Goal: Task Accomplishment & Management: Manage account settings

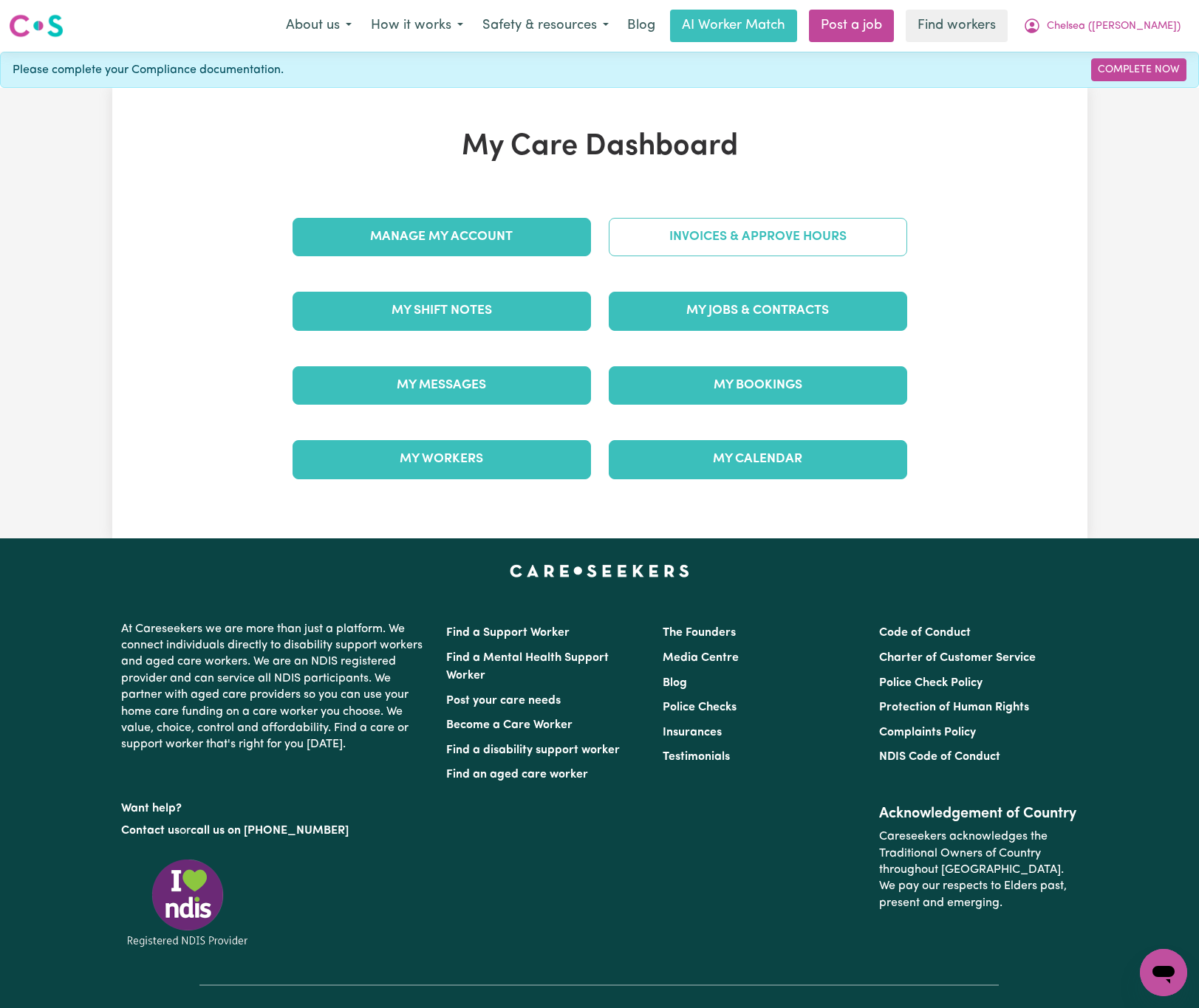
click at [663, 239] on link "Invoices & Approve Hours" at bounding box center [758, 237] width 298 height 39
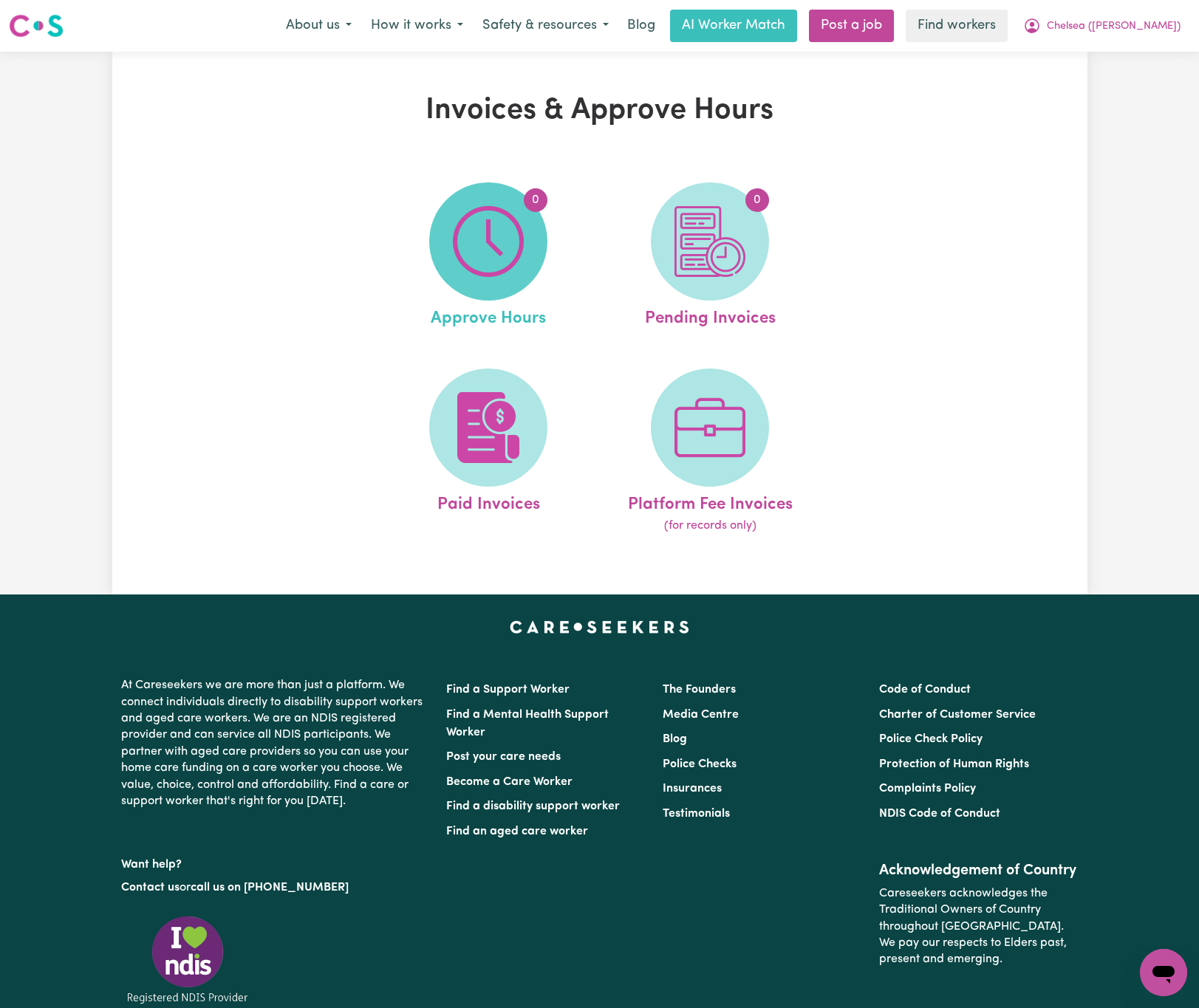
click at [537, 260] on span "0" at bounding box center [488, 241] width 118 height 118
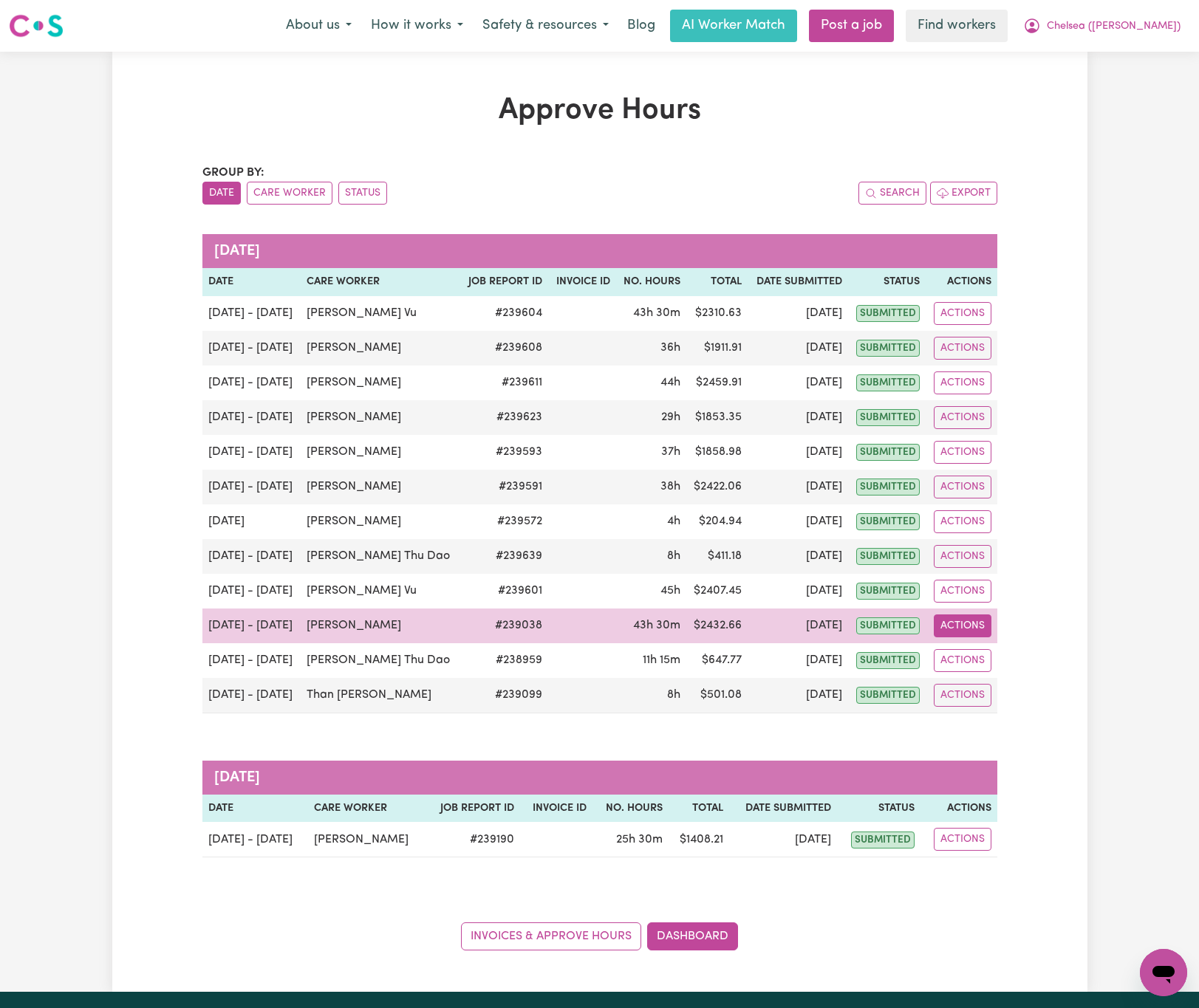
click at [958, 633] on button "Actions" at bounding box center [962, 625] width 58 height 23
click at [999, 668] on link "View Job Report" at bounding box center [1000, 660] width 126 height 29
select select "pm"
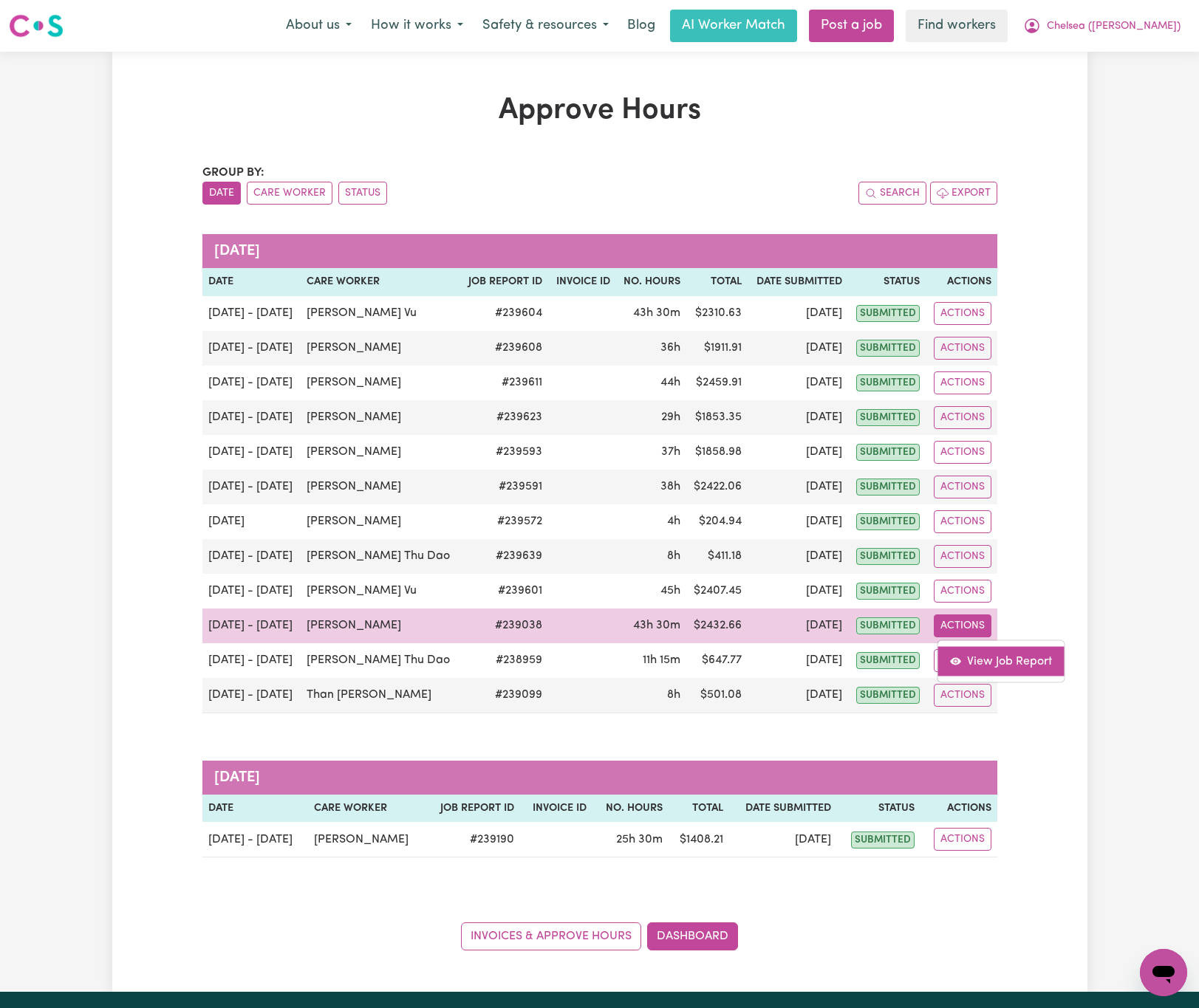
select select "pm"
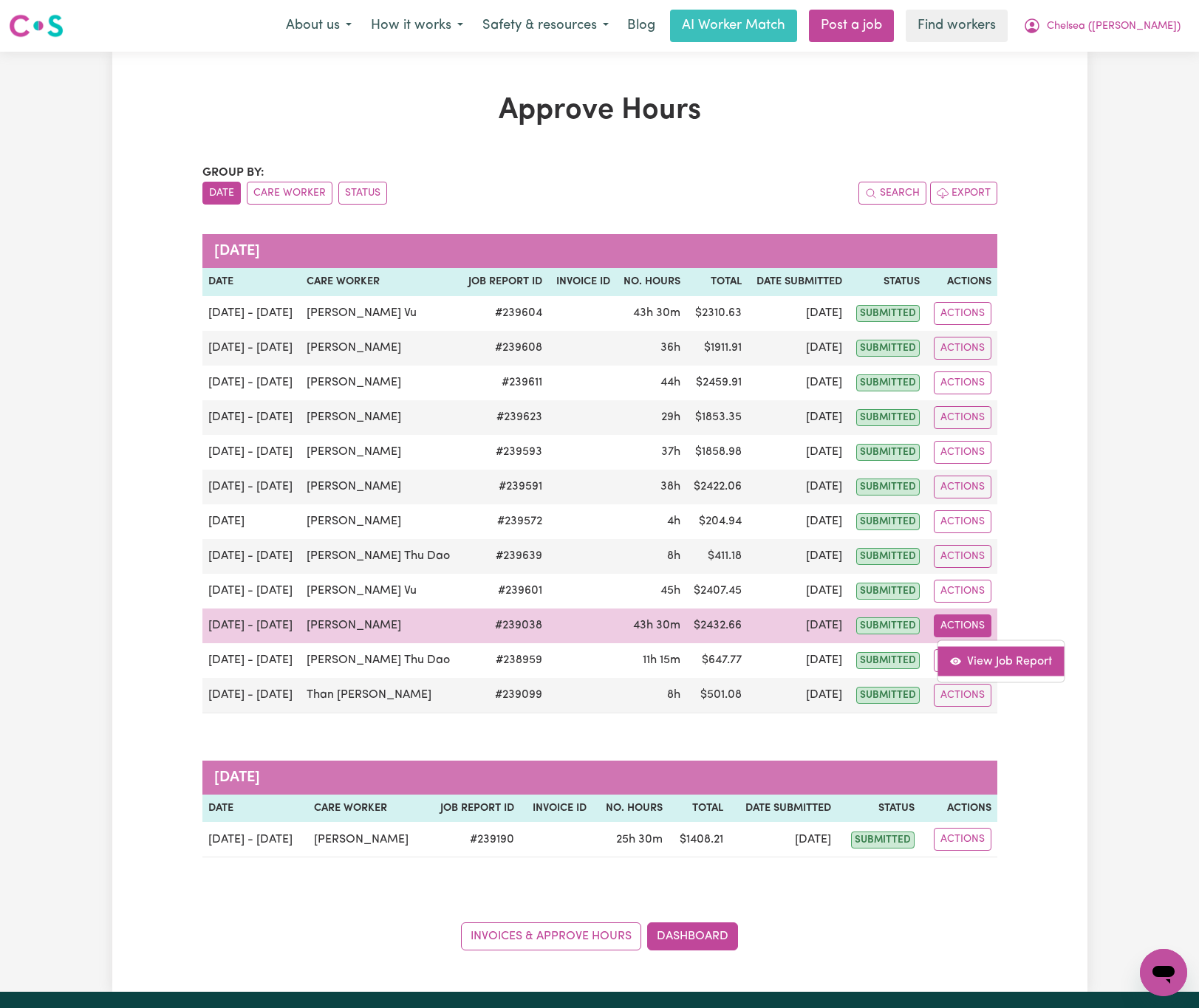
select select "pm"
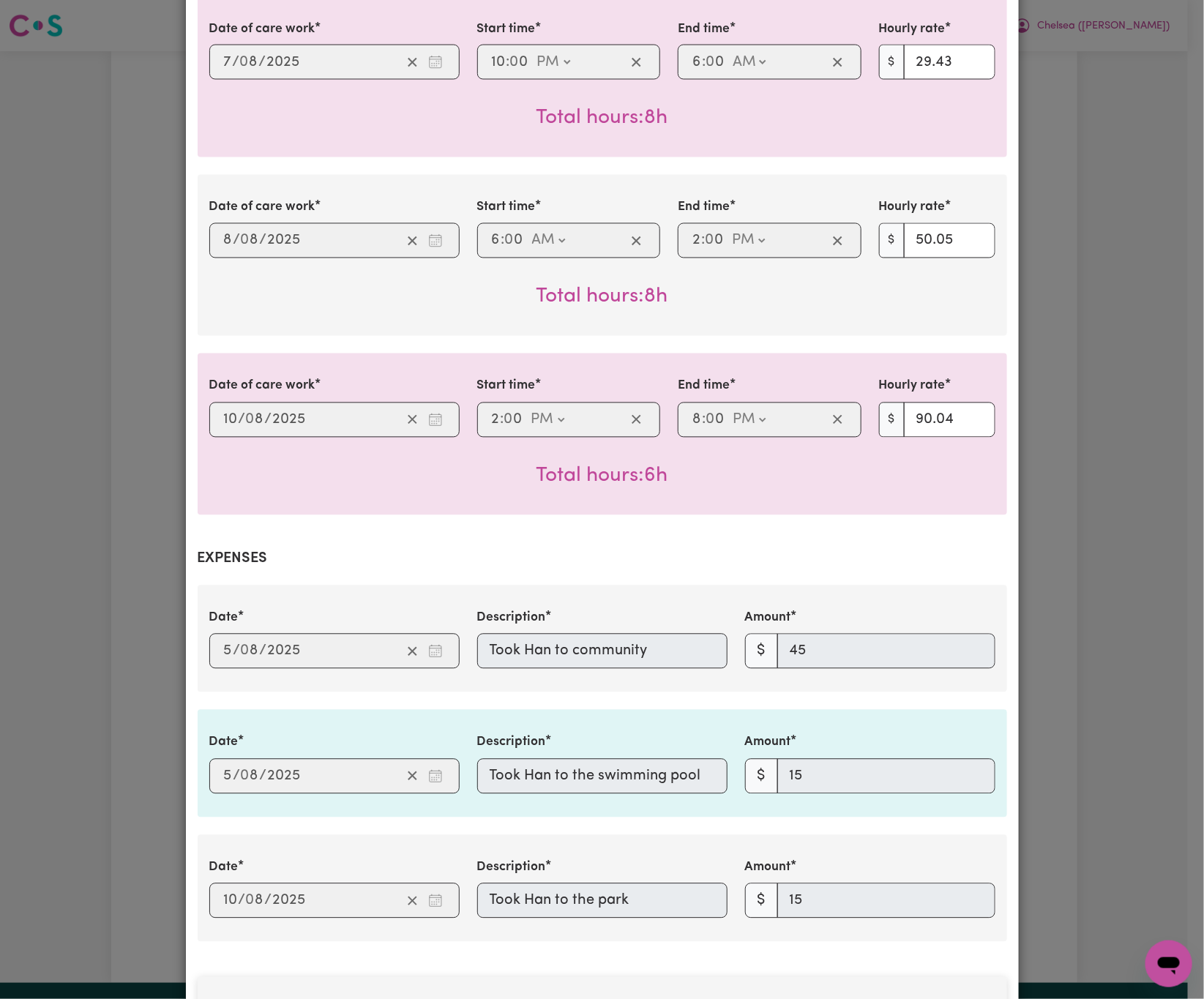
scroll to position [1571, 0]
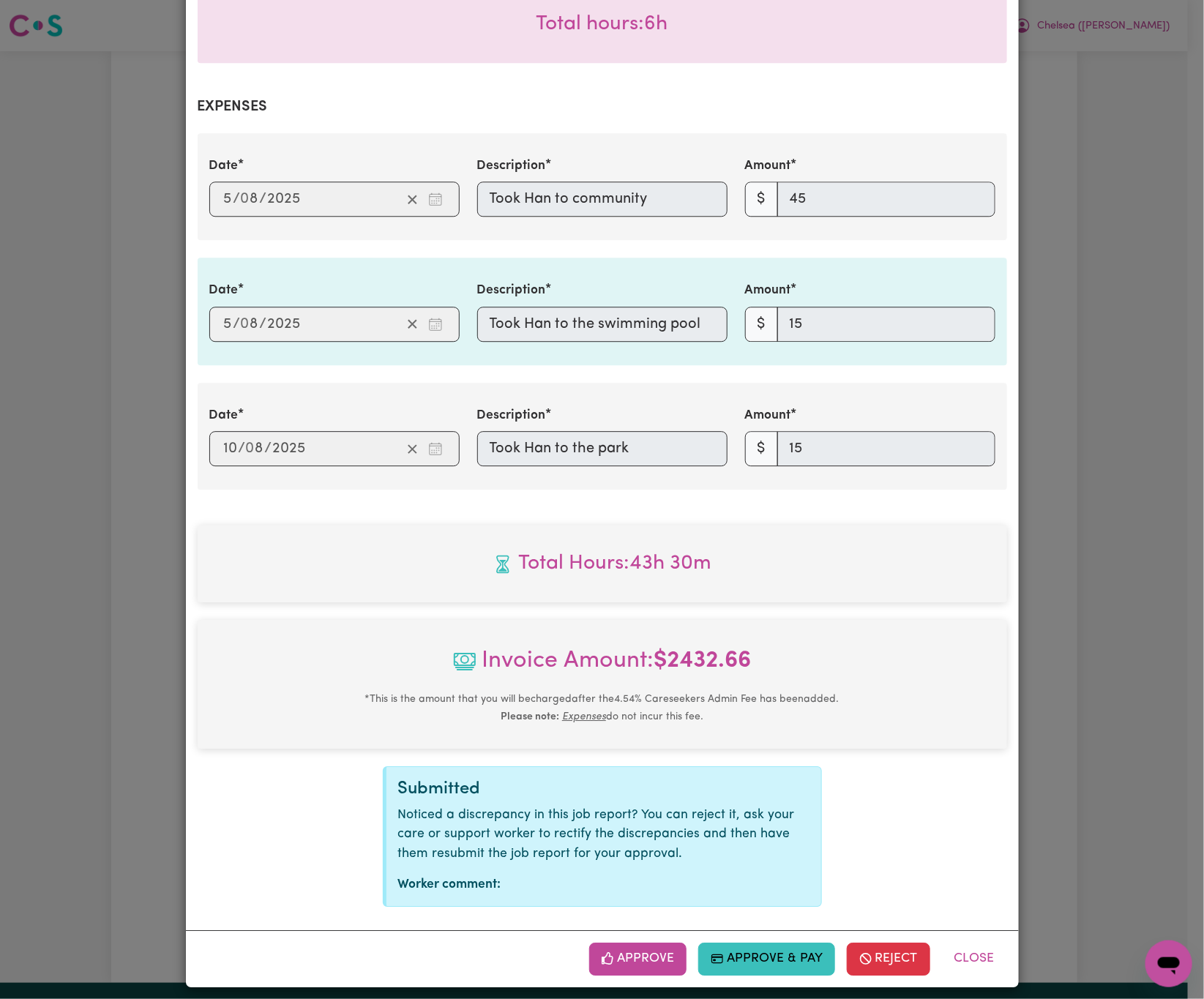
click at [369, 455] on div "Date [DATE] 10 / 0 8 / 2025 Description Took Han to the park Amount $ 15" at bounding box center [603, 436] width 810 height 107
click at [958, 950] on button "Close" at bounding box center [974, 958] width 65 height 32
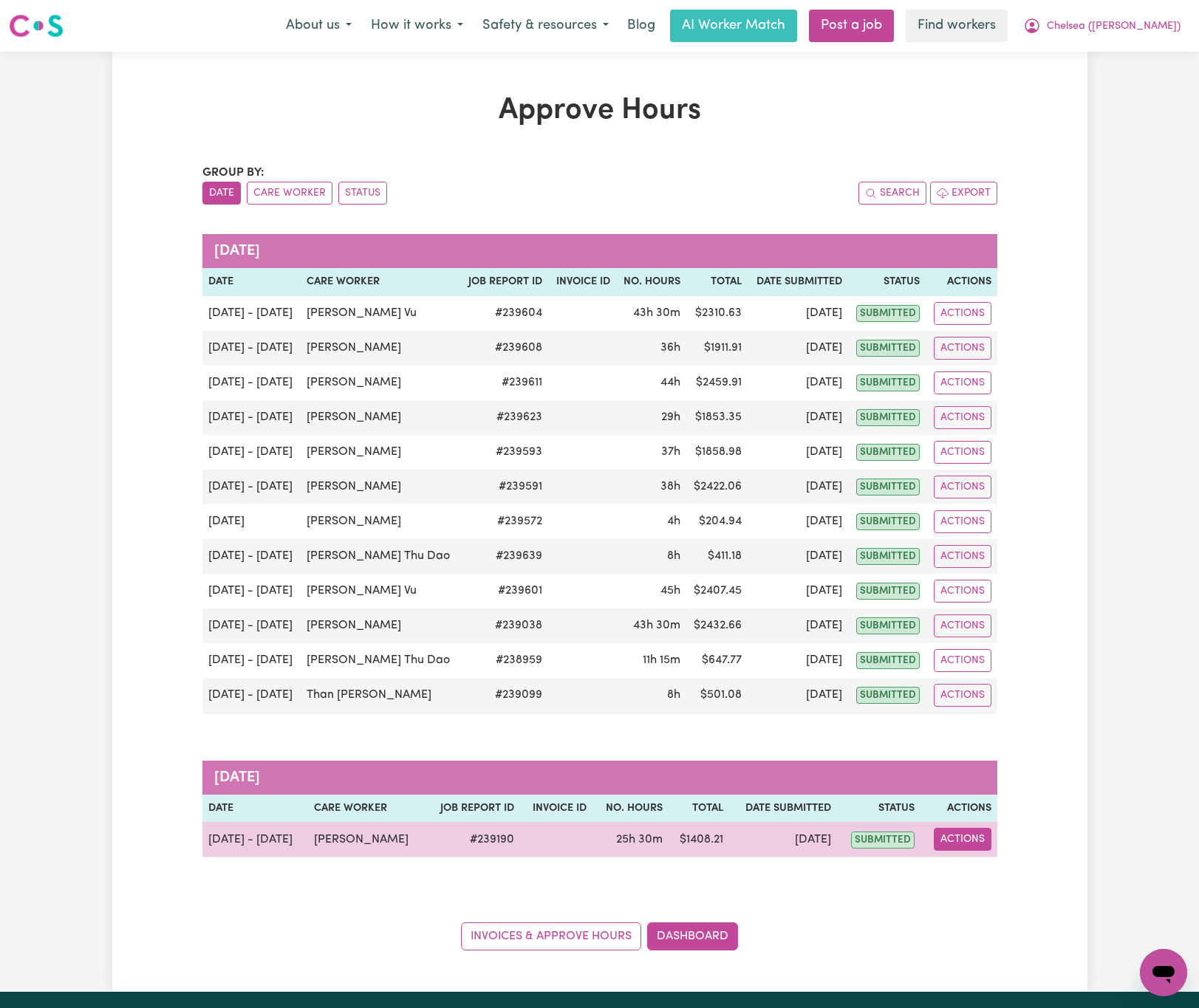
click at [956, 851] on button "Actions" at bounding box center [962, 839] width 58 height 23
click at [995, 879] on link "View Job Report" at bounding box center [999, 875] width 126 height 29
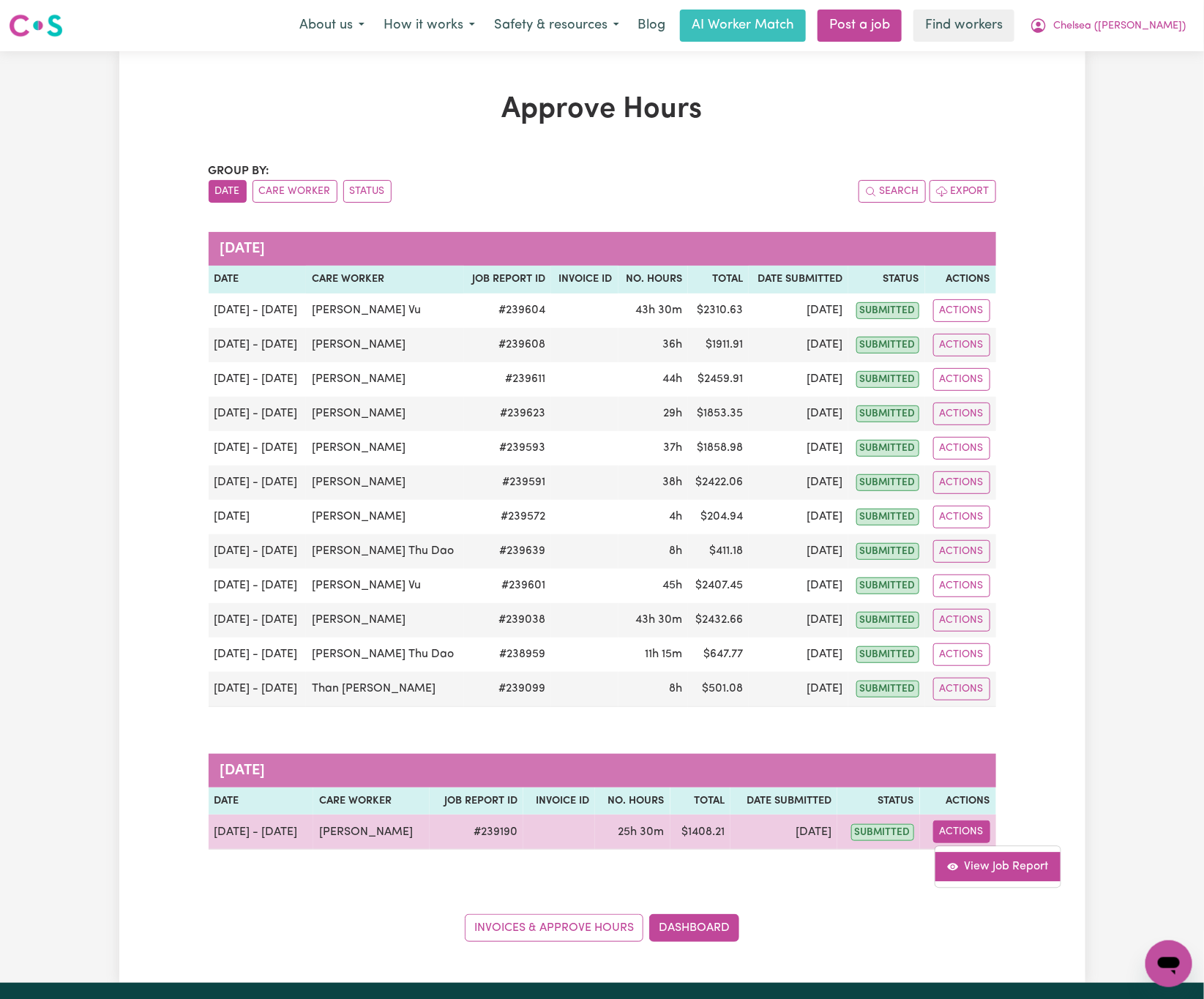
select select "pm"
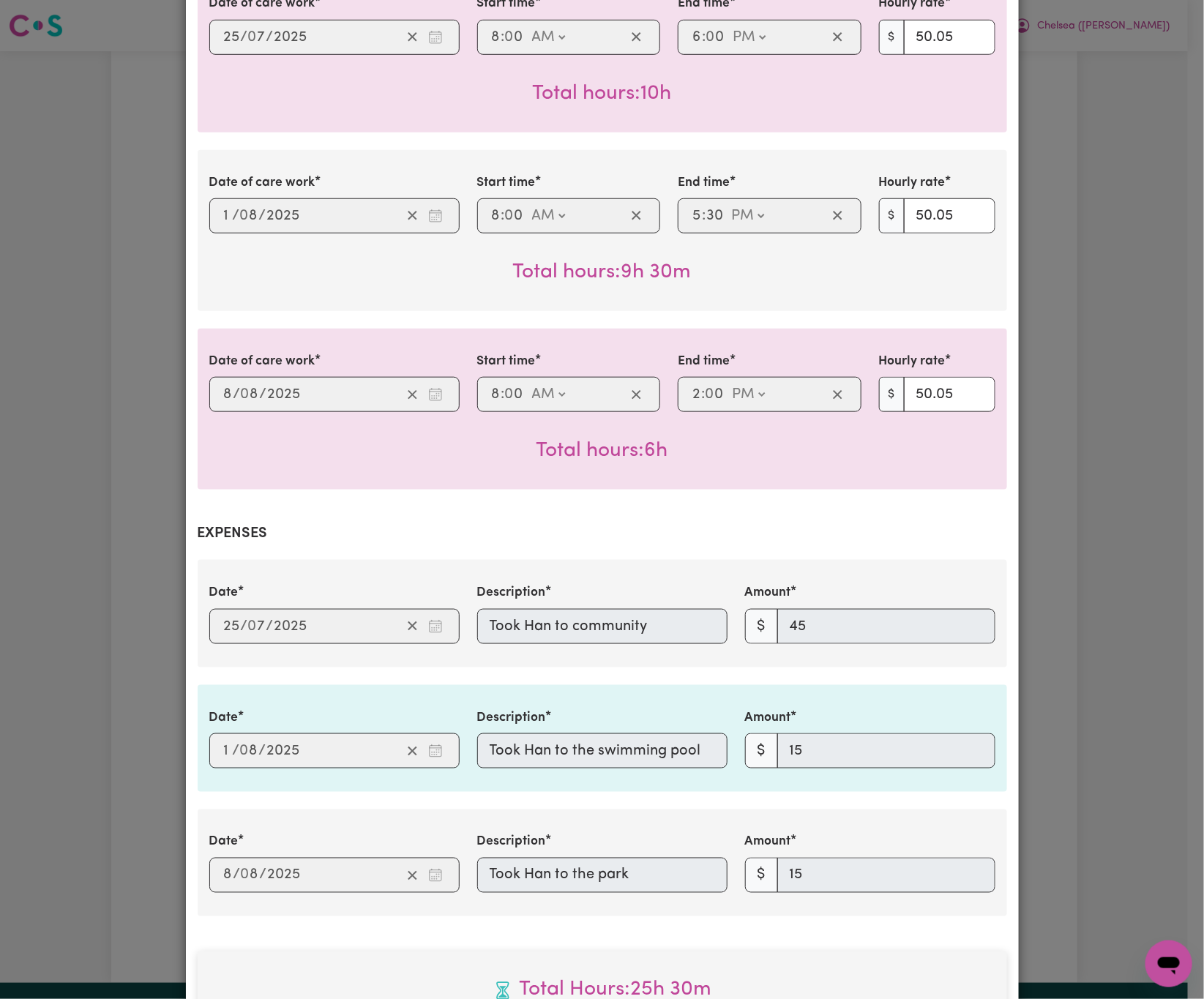
scroll to position [549, 0]
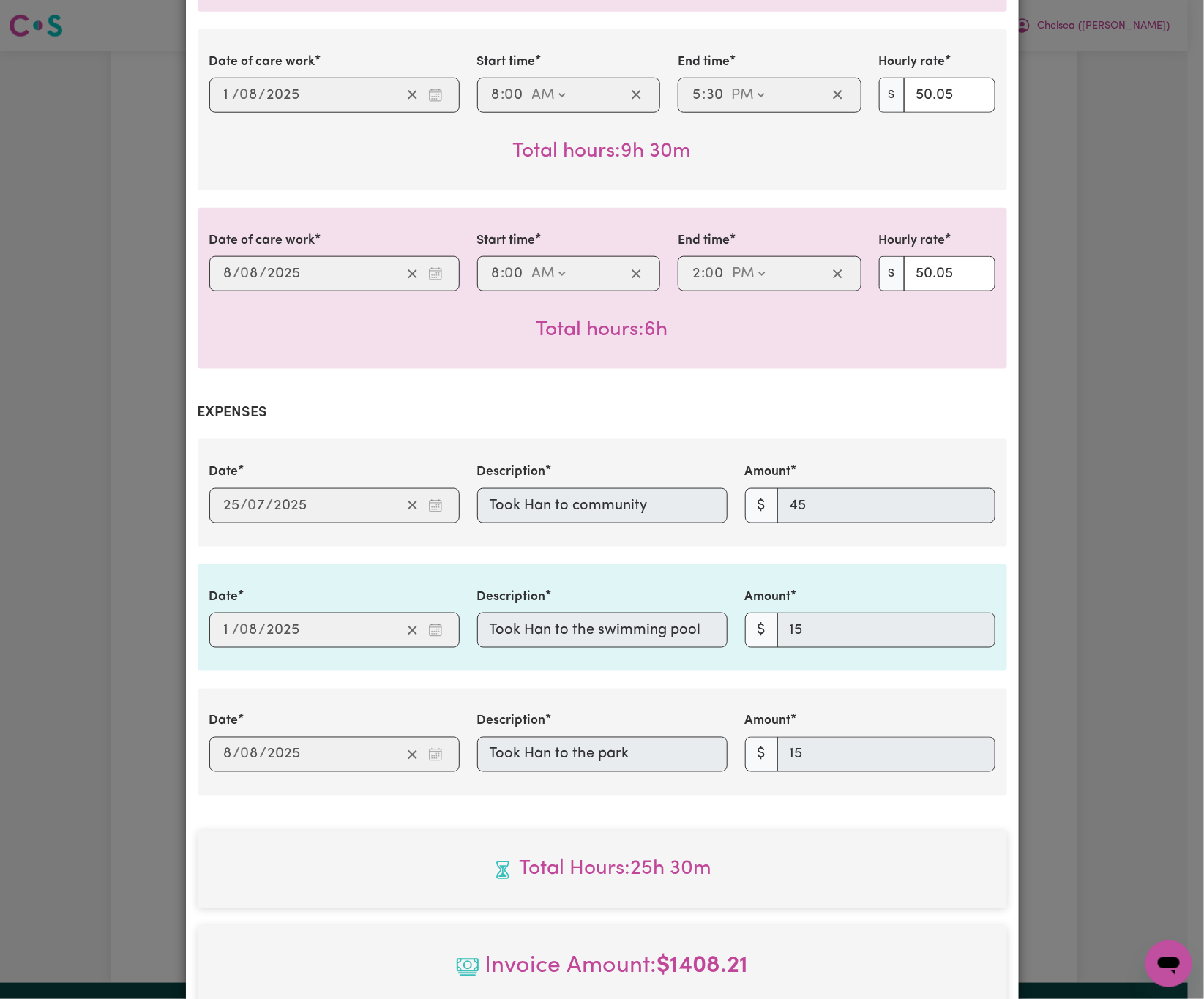
click at [448, 731] on div "Date [DATE] 8 / 0 8 / 2025 Description Took Han to the park Amount $ 15" at bounding box center [603, 742] width 804 height 60
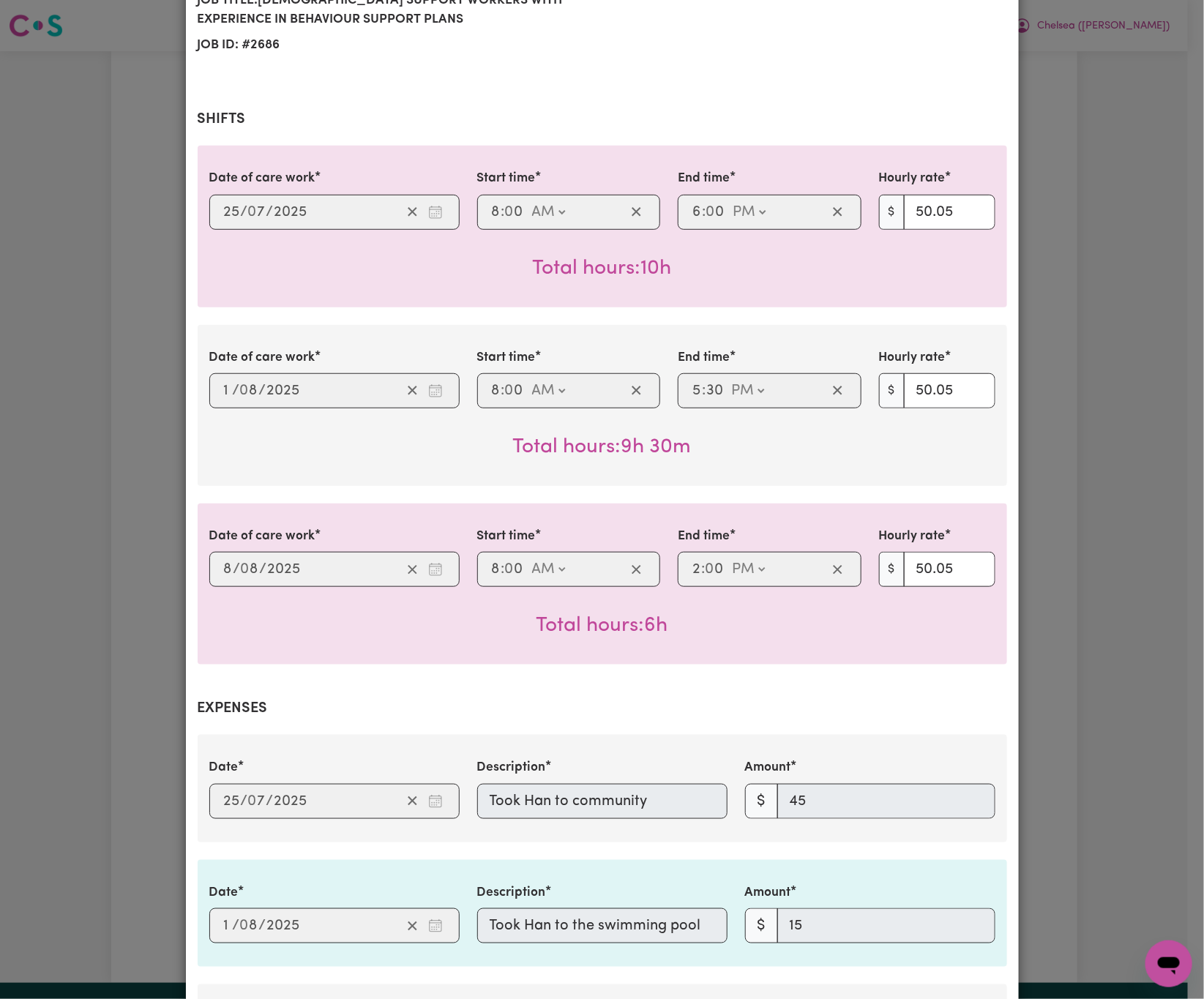
scroll to position [0, 0]
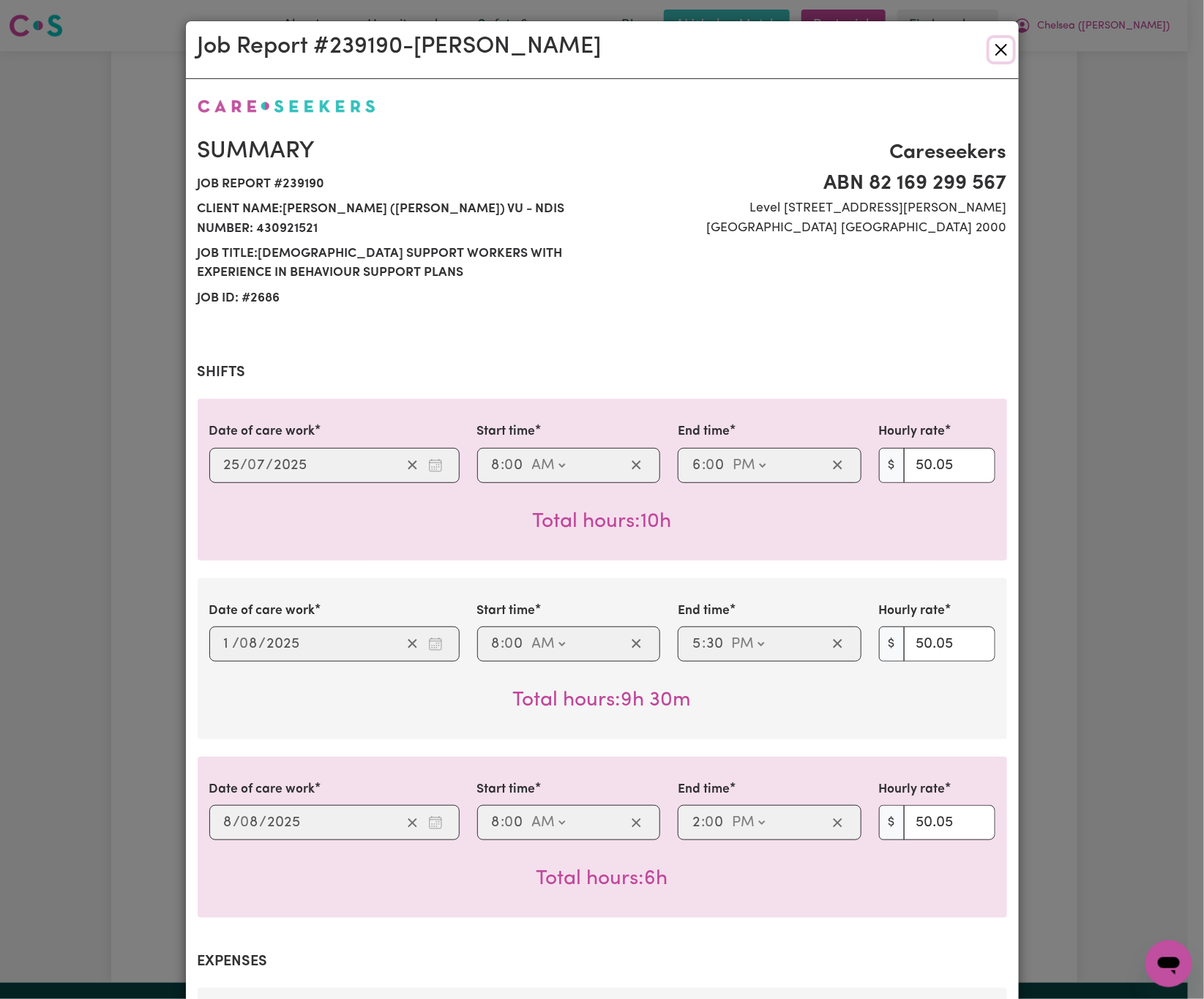
drag, startPoint x: 995, startPoint y: 44, endPoint x: 987, endPoint y: 47, distance: 8.5
click at [995, 44] on button "Close" at bounding box center [1002, 50] width 23 height 23
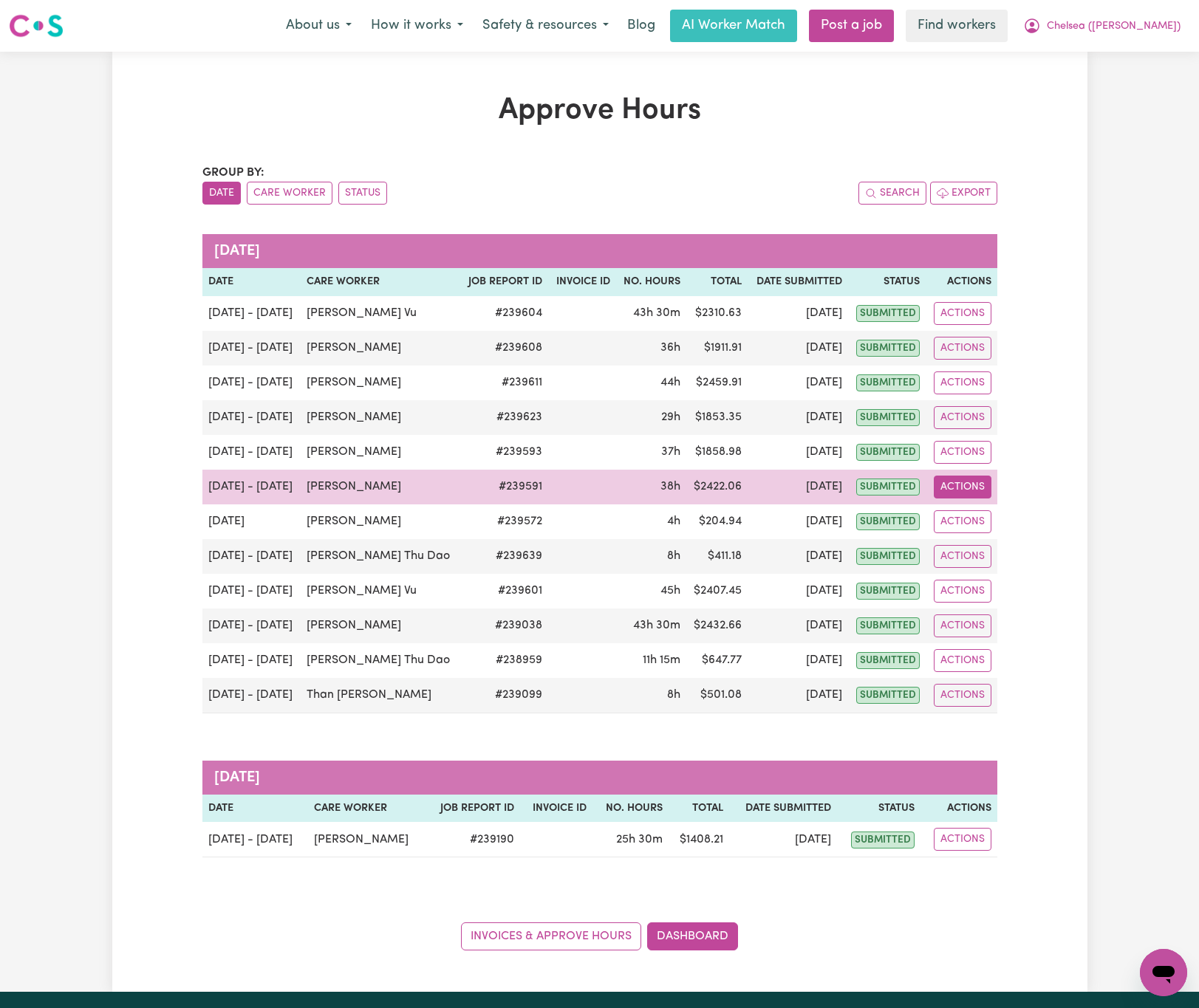
click at [967, 494] on button "Actions" at bounding box center [962, 487] width 58 height 23
click at [992, 521] on link "View Job Report" at bounding box center [1000, 521] width 126 height 29
select select "pm"
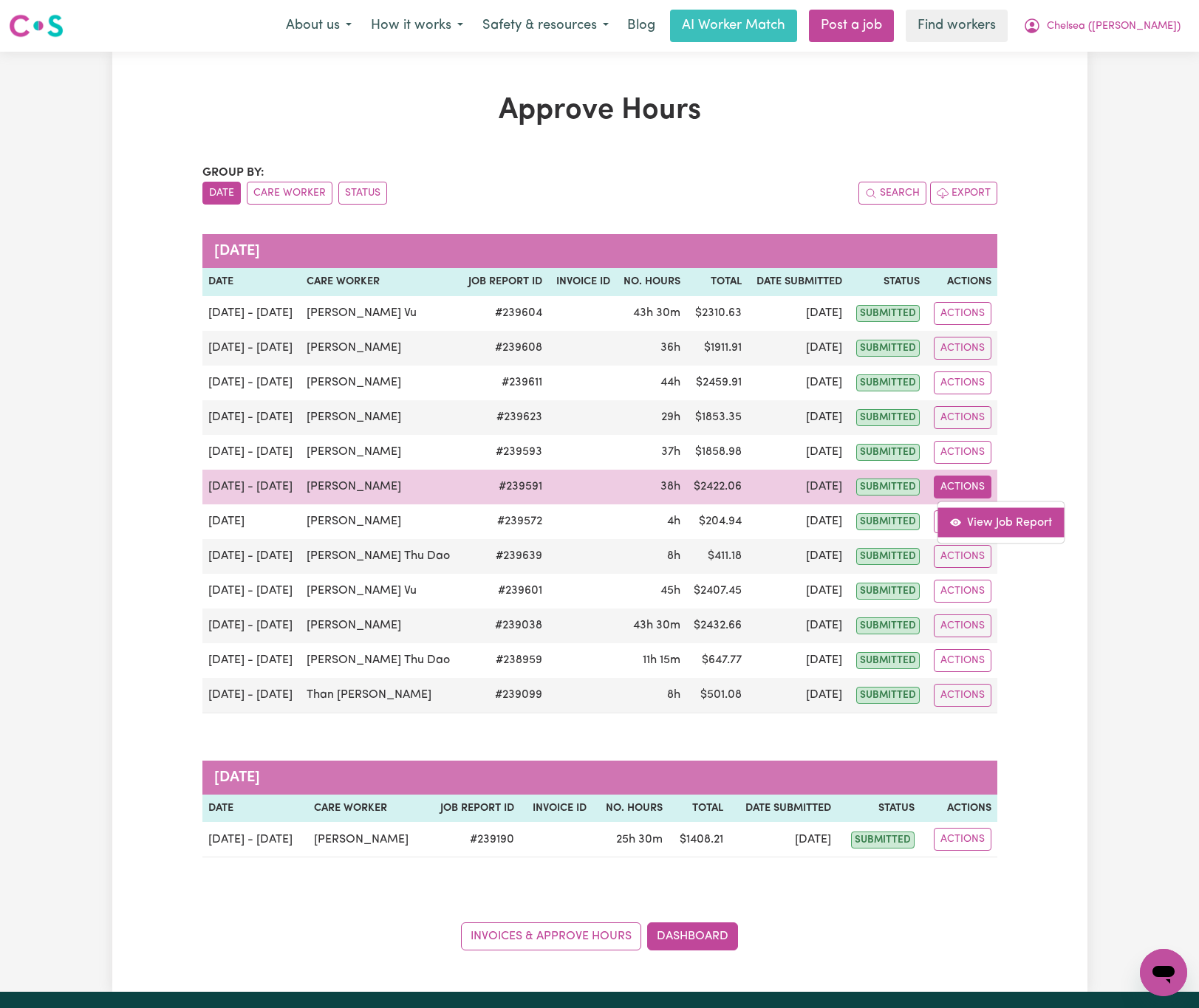
select select "pm"
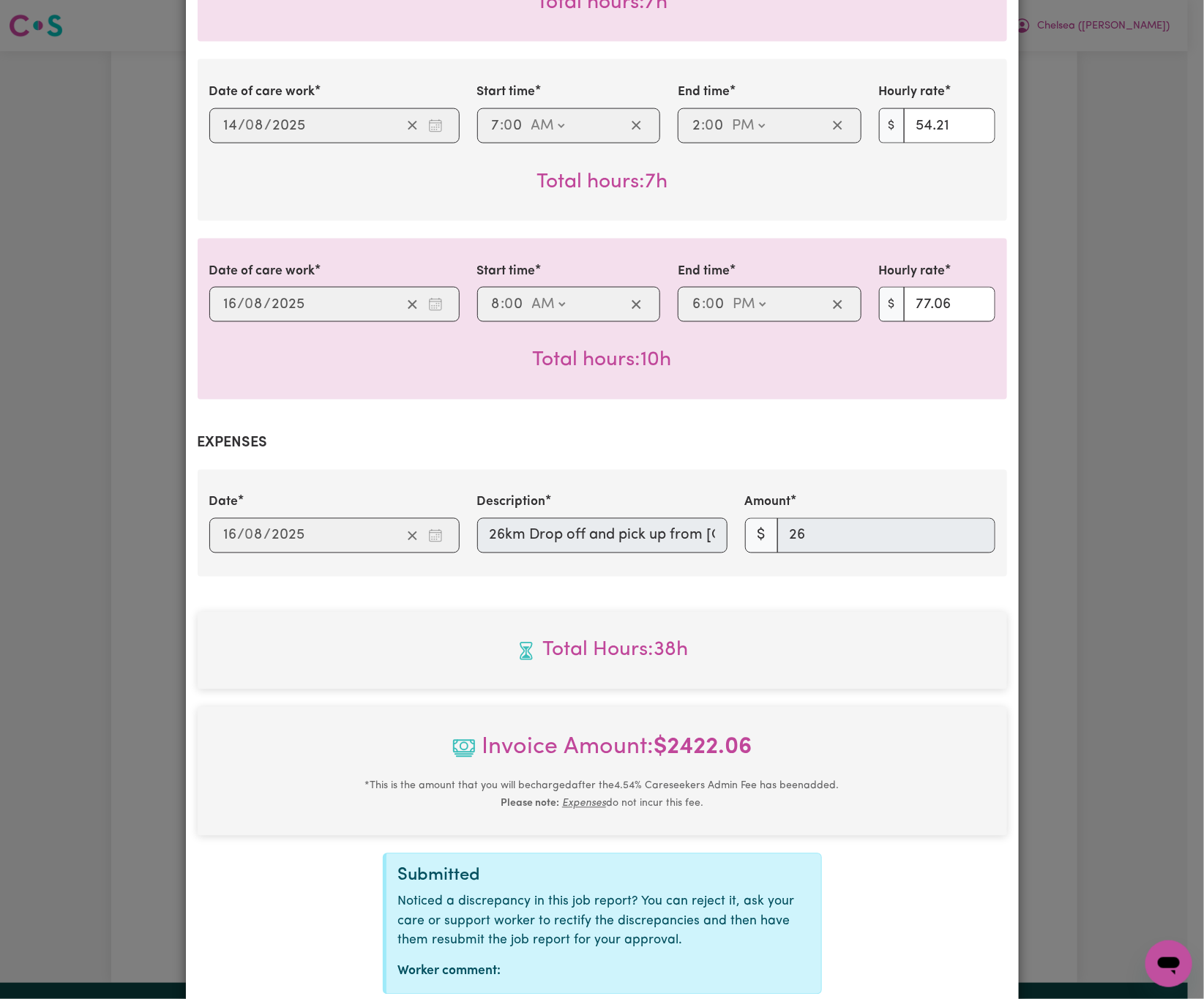
scroll to position [961, 0]
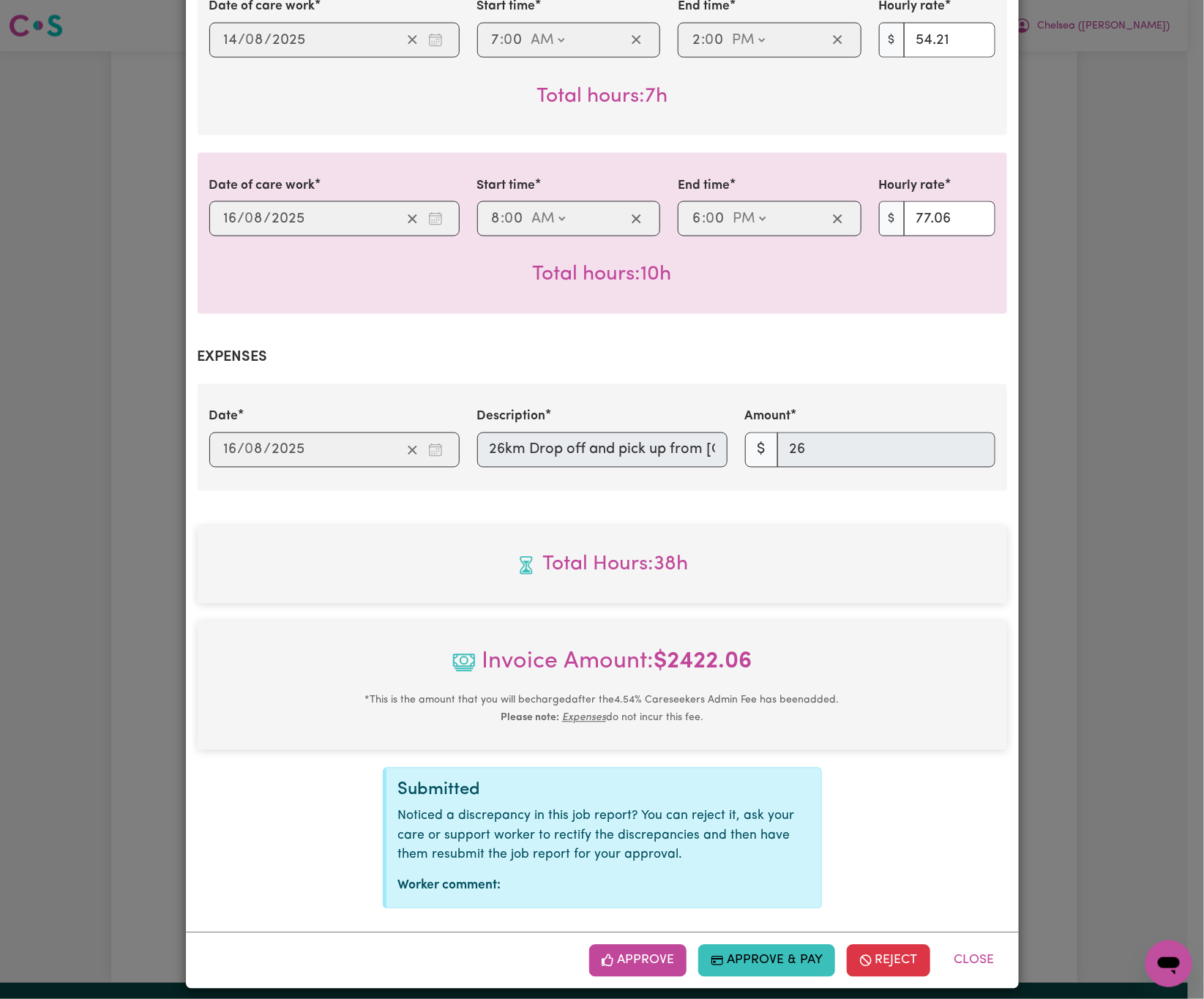
drag, startPoint x: 987, startPoint y: 942, endPoint x: 532, endPoint y: 938, distance: 455.0
click at [987, 945] on button "Close" at bounding box center [974, 961] width 65 height 32
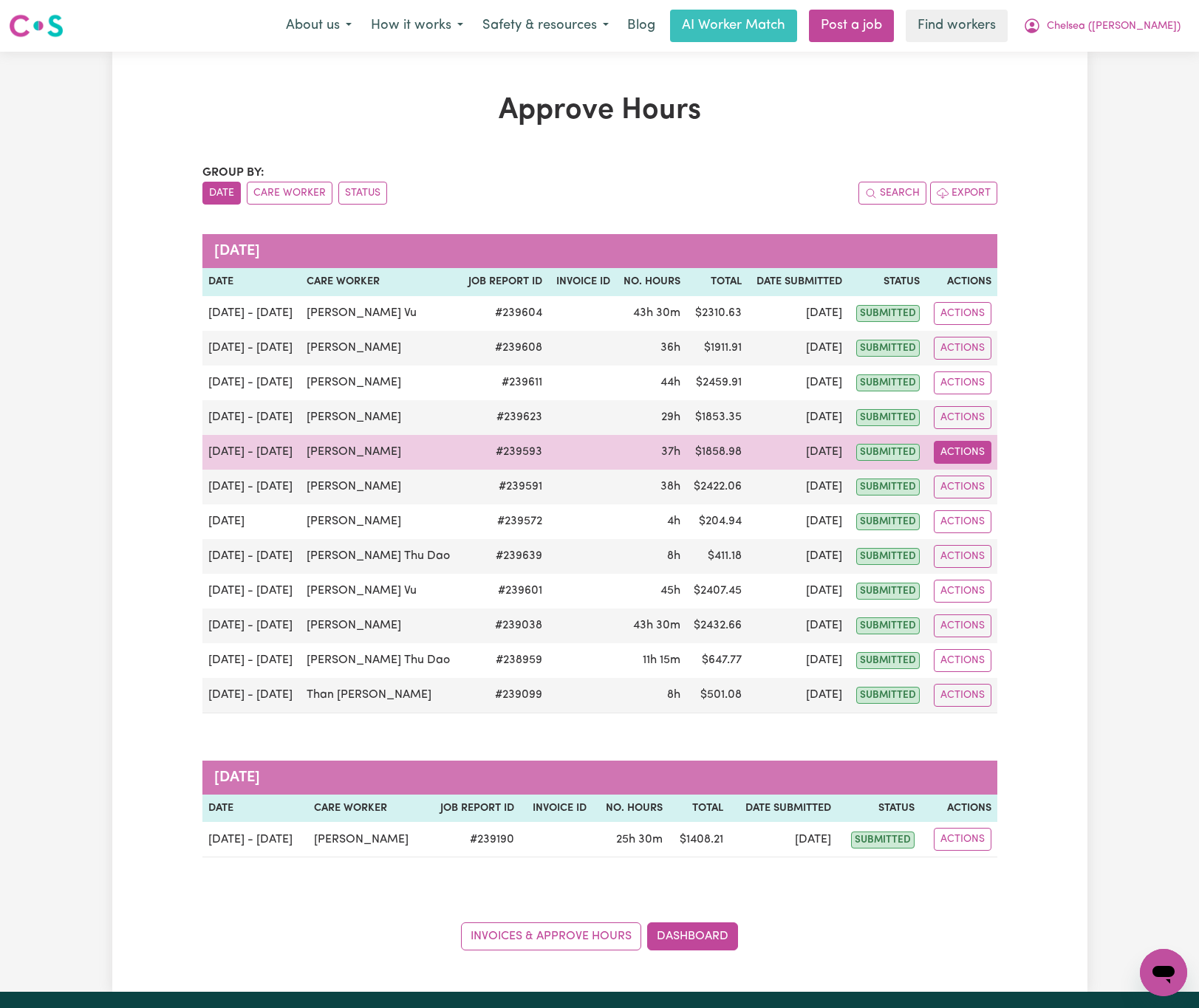
click at [969, 459] on button "Actions" at bounding box center [962, 452] width 58 height 23
click at [991, 495] on link "View Job Report" at bounding box center [1000, 487] width 126 height 29
select select "pm"
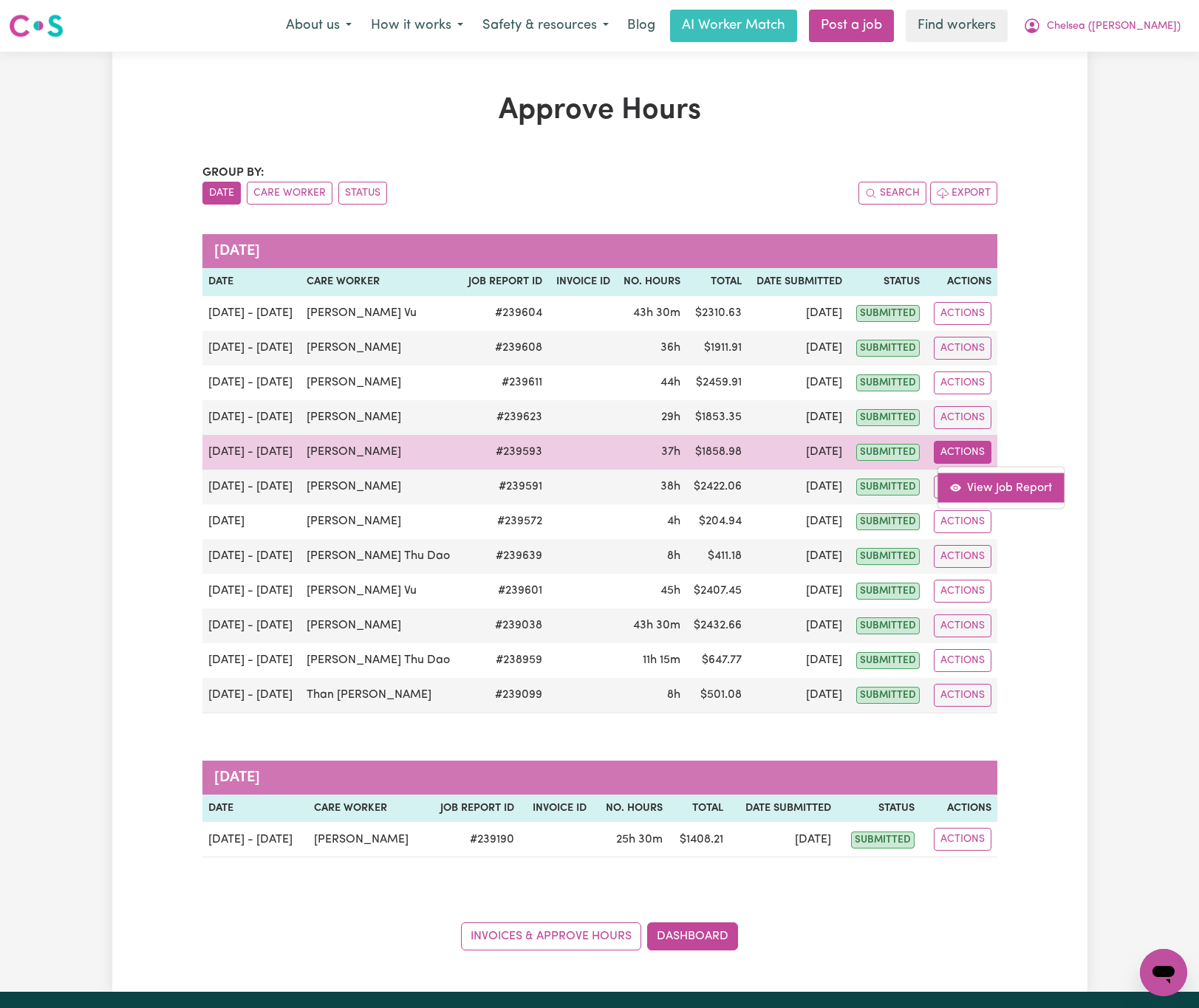
select select "pm"
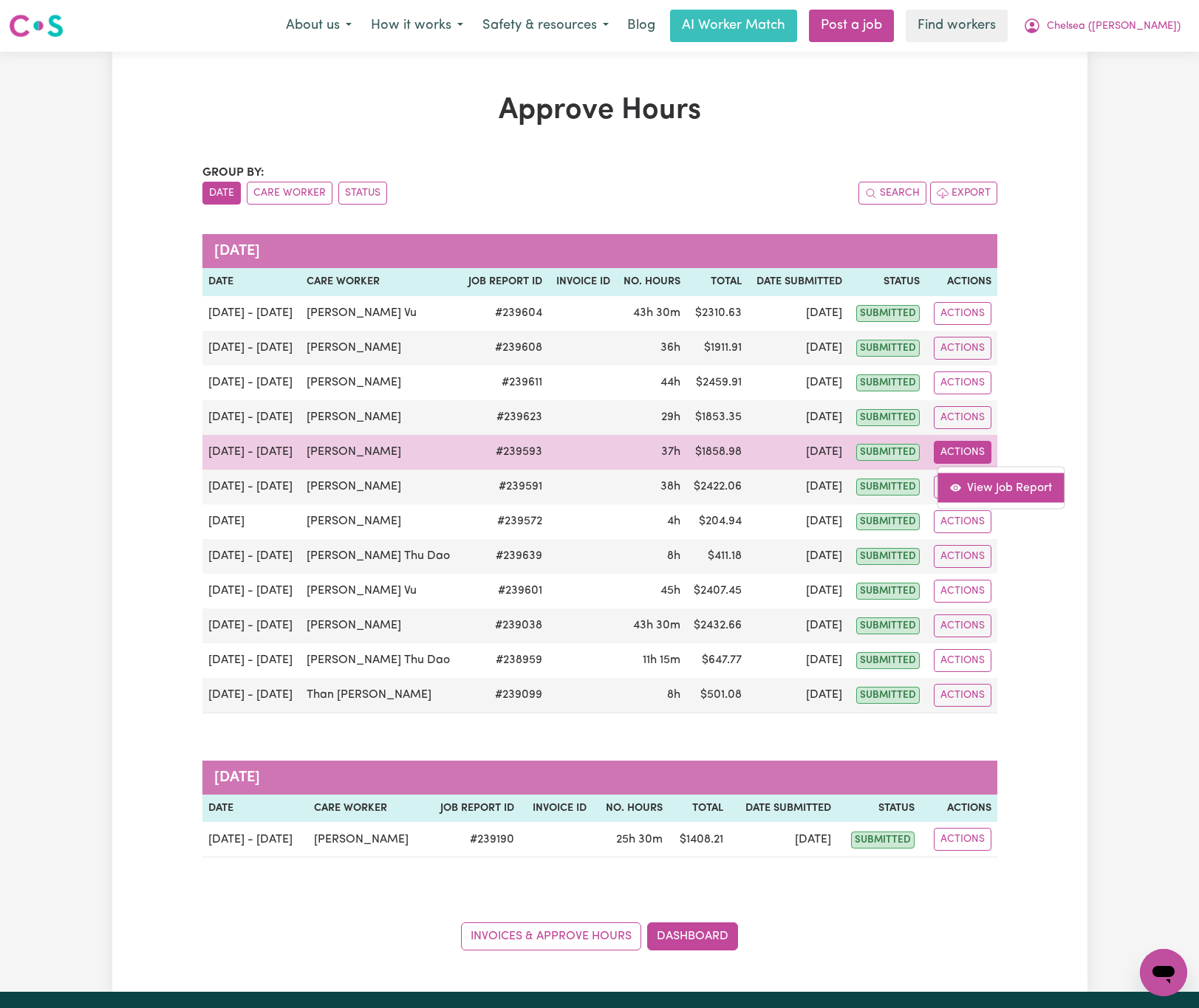
select select "pm"
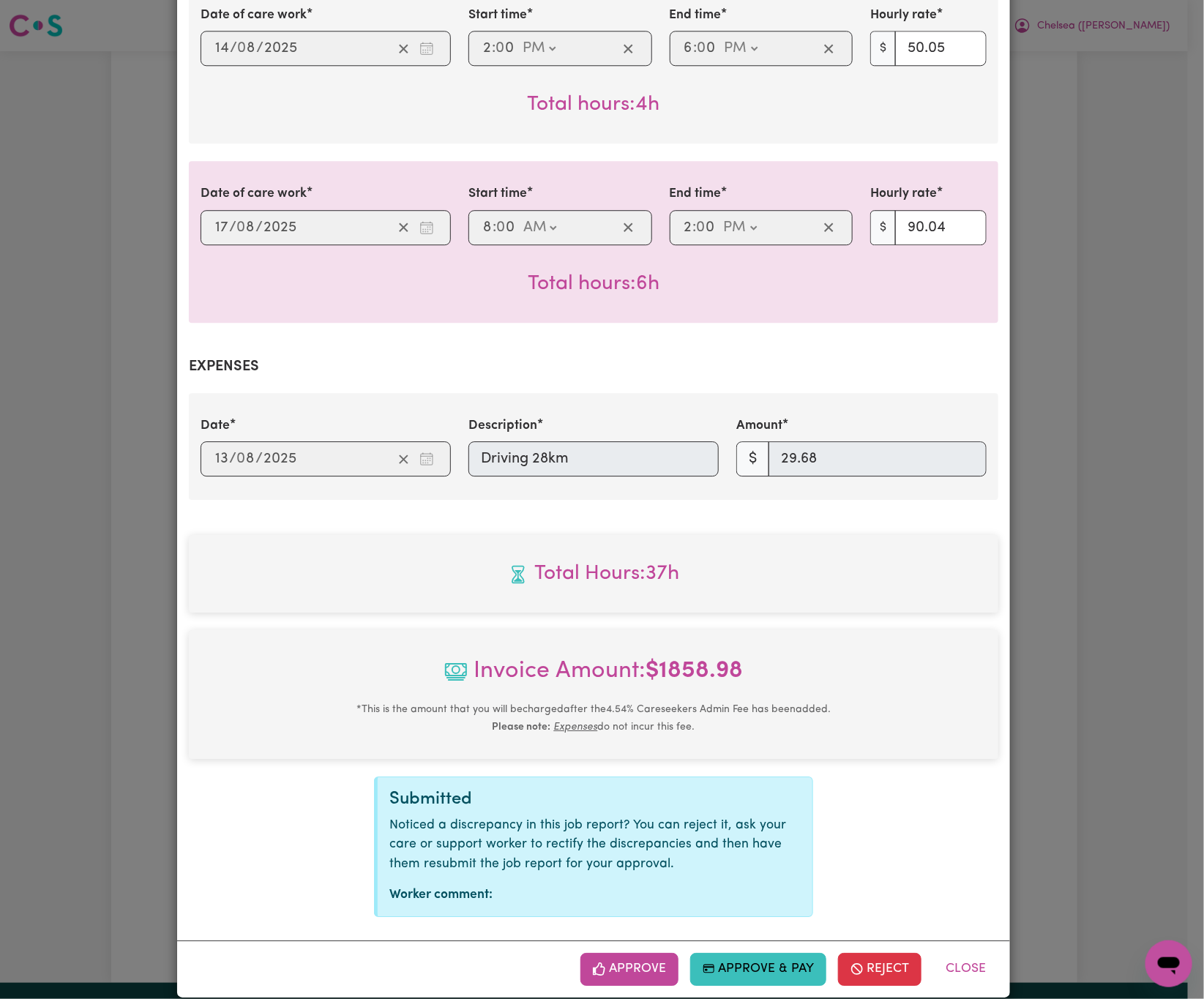
scroll to position [1680, 0]
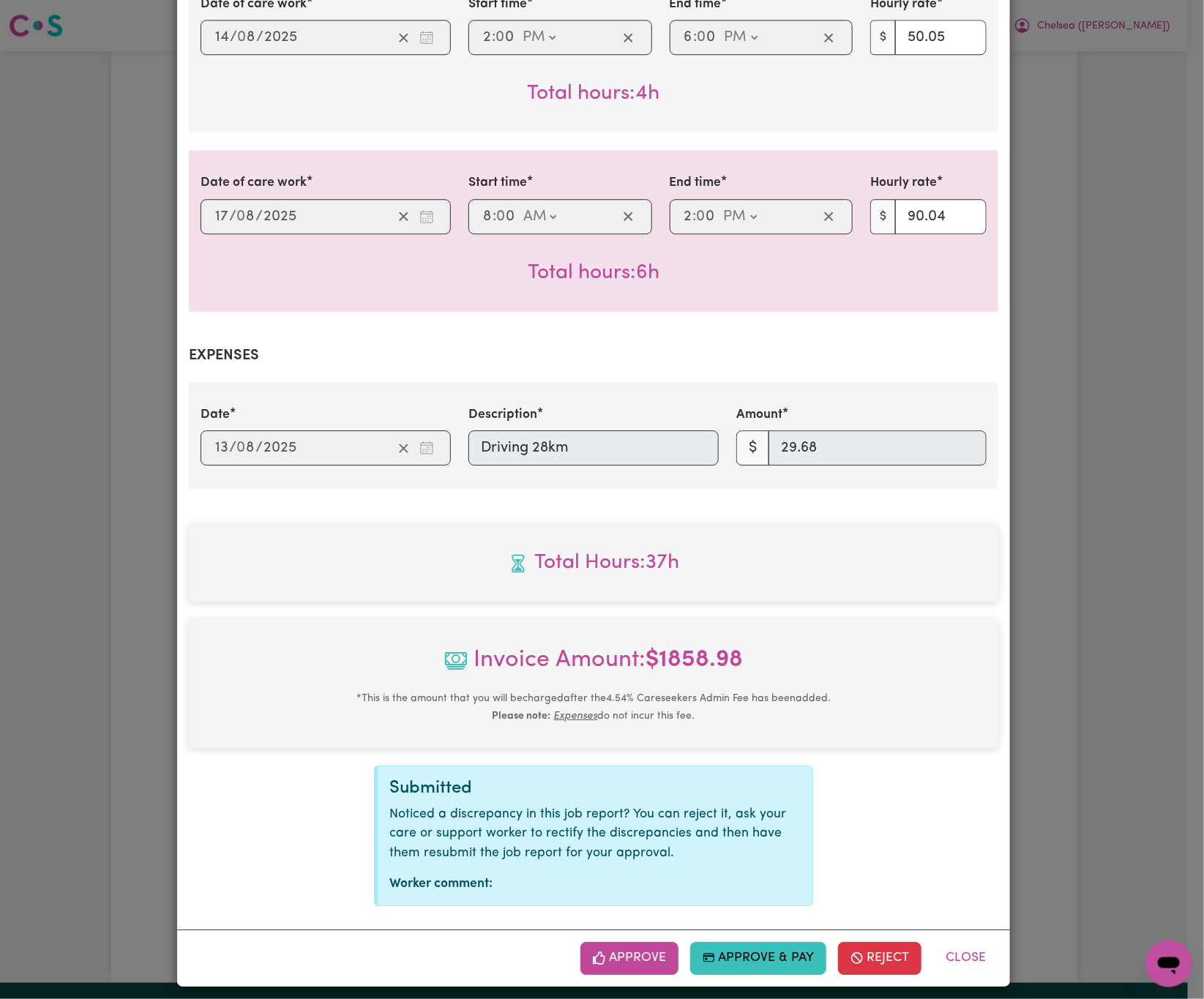
click at [443, 437] on div "Date [DATE] 13 / 0 8 / 2025 Description Driving 28km Amount $ 29.68" at bounding box center [593, 435] width 804 height 60
click at [865, 944] on button "Reject" at bounding box center [880, 958] width 84 height 32
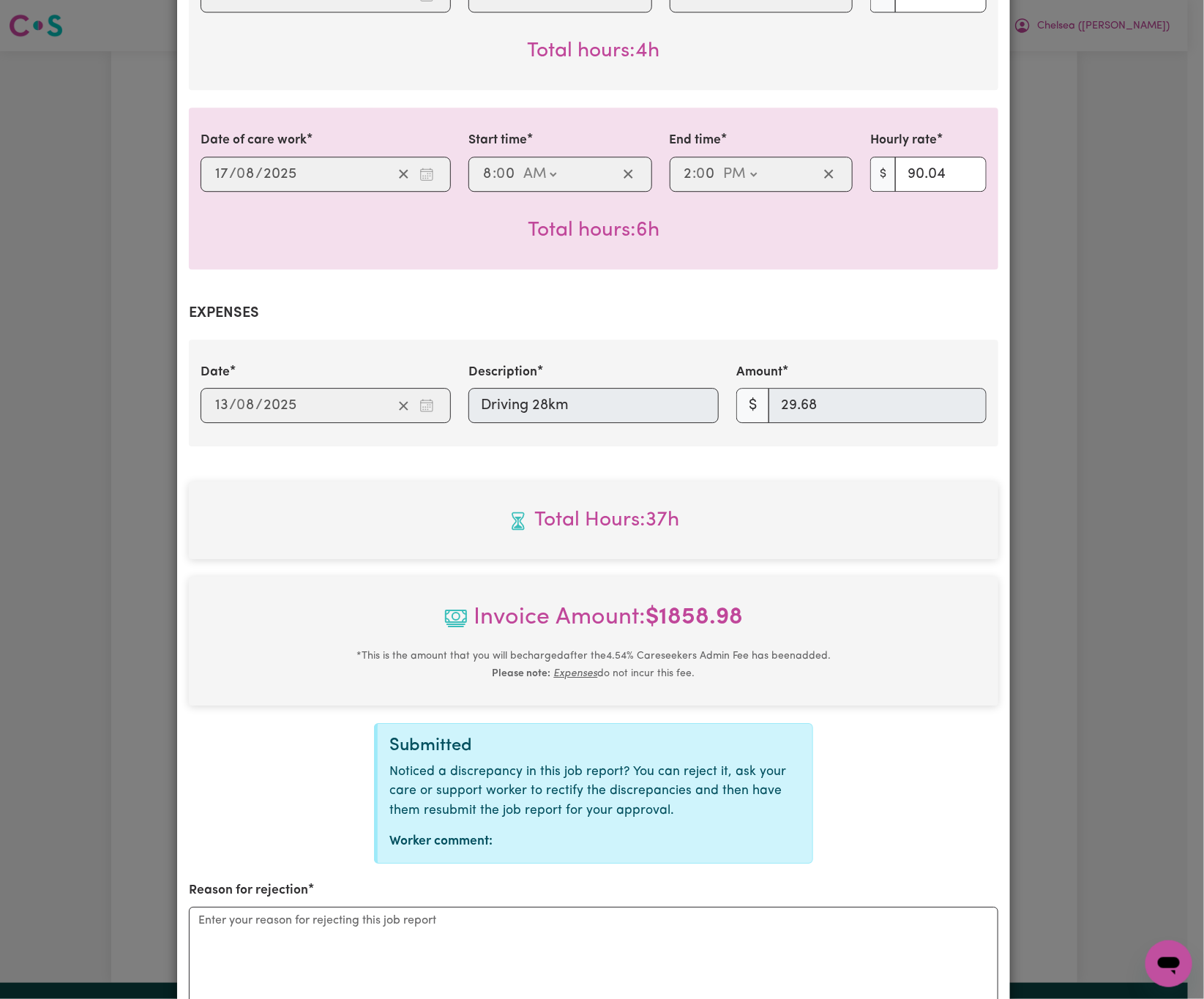
scroll to position [1860, 0]
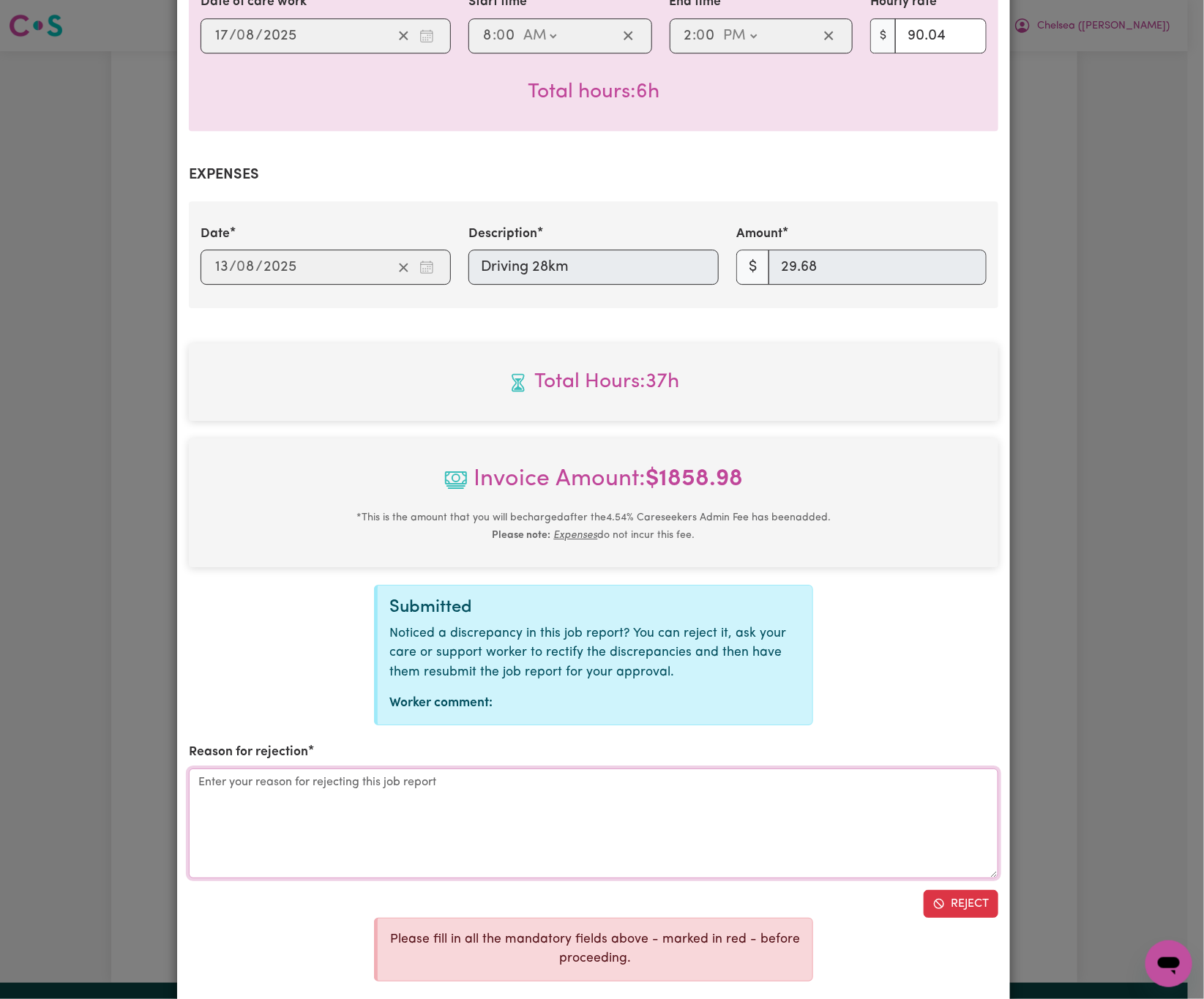
click at [790, 780] on textarea "Reason for rejection" at bounding box center [594, 823] width 810 height 109
type textarea "amend mileage amount"
click at [959, 894] on button "Reject" at bounding box center [962, 904] width 75 height 28
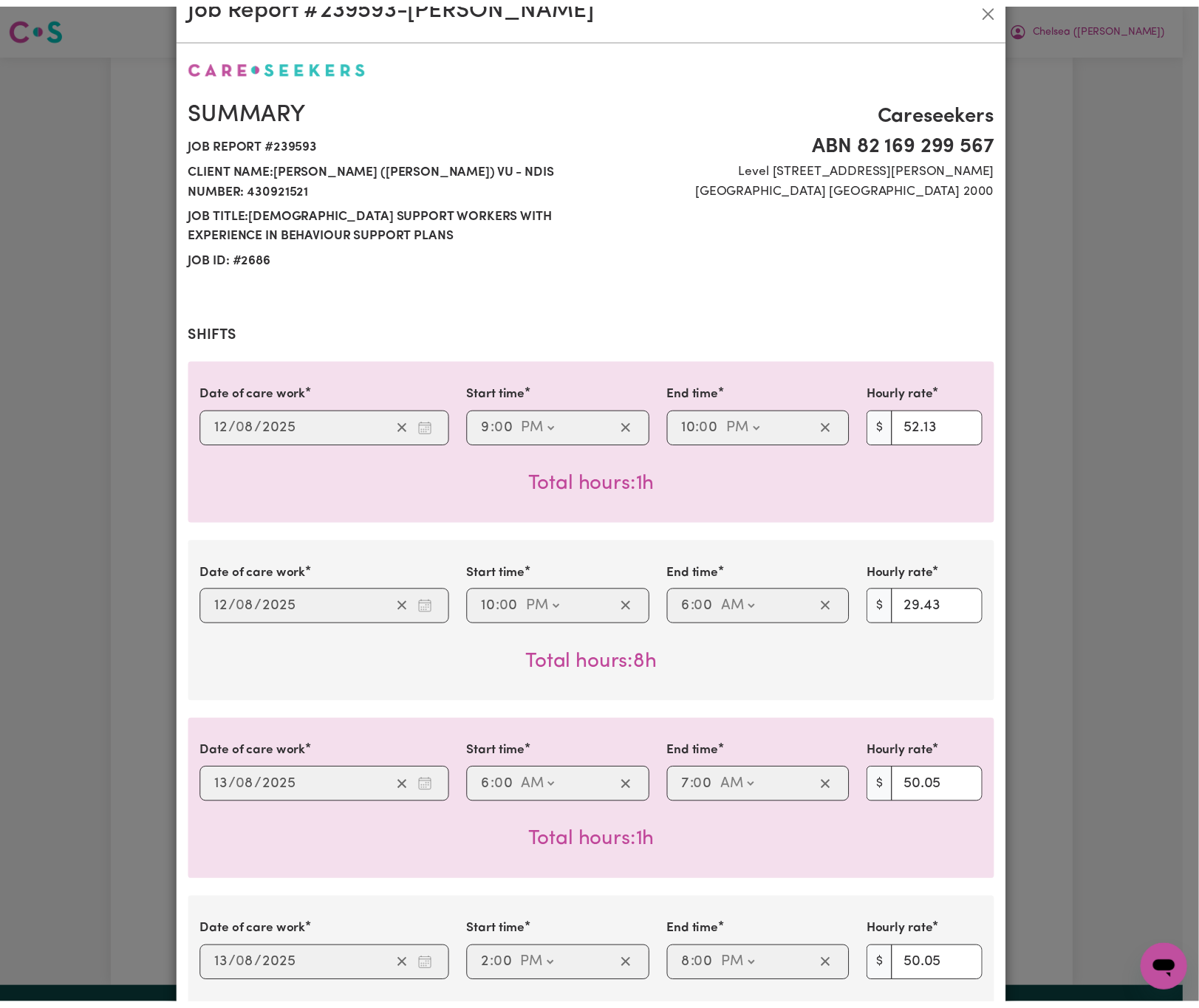
scroll to position [0, 0]
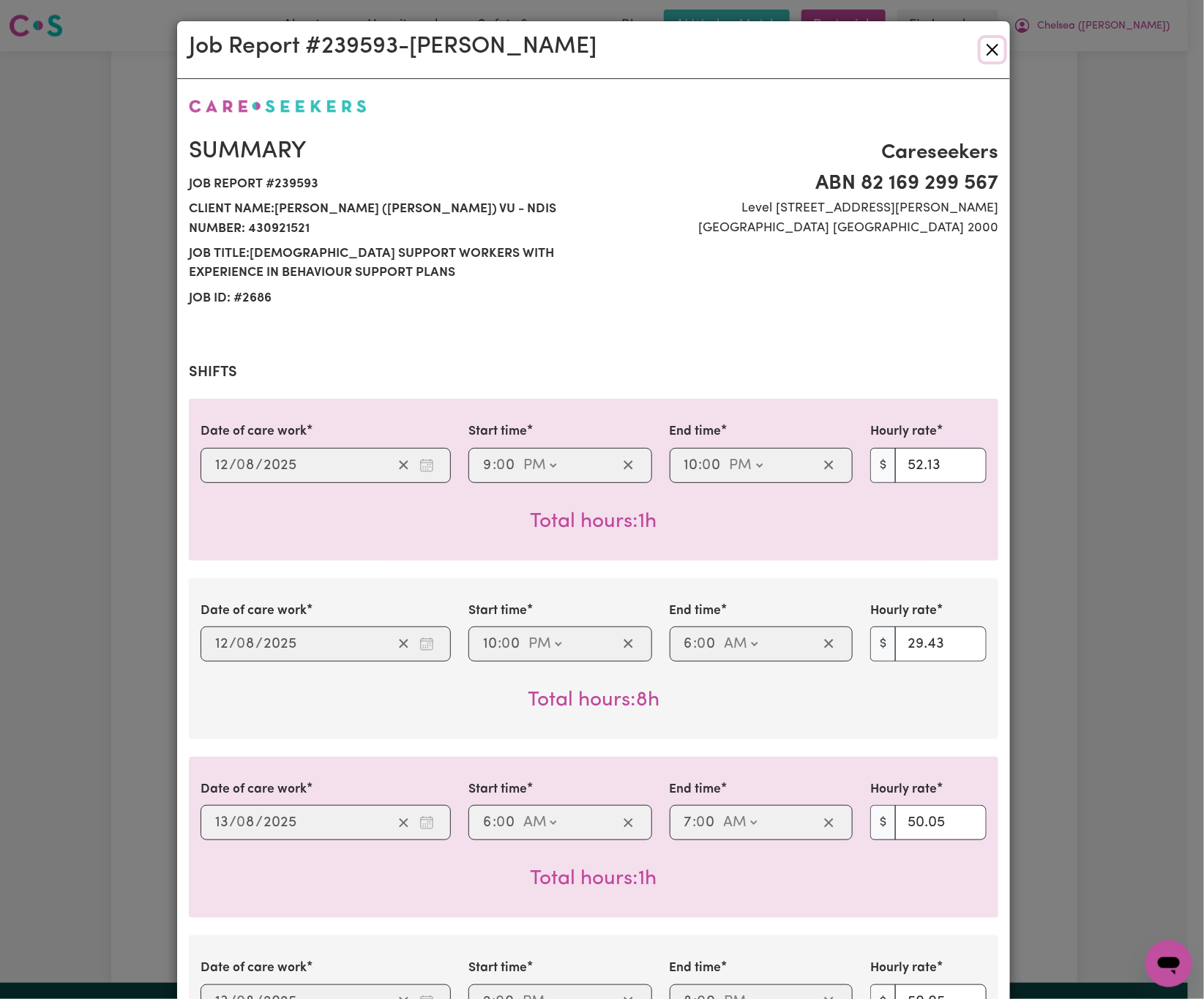
click at [984, 47] on button "Close" at bounding box center [993, 50] width 23 height 23
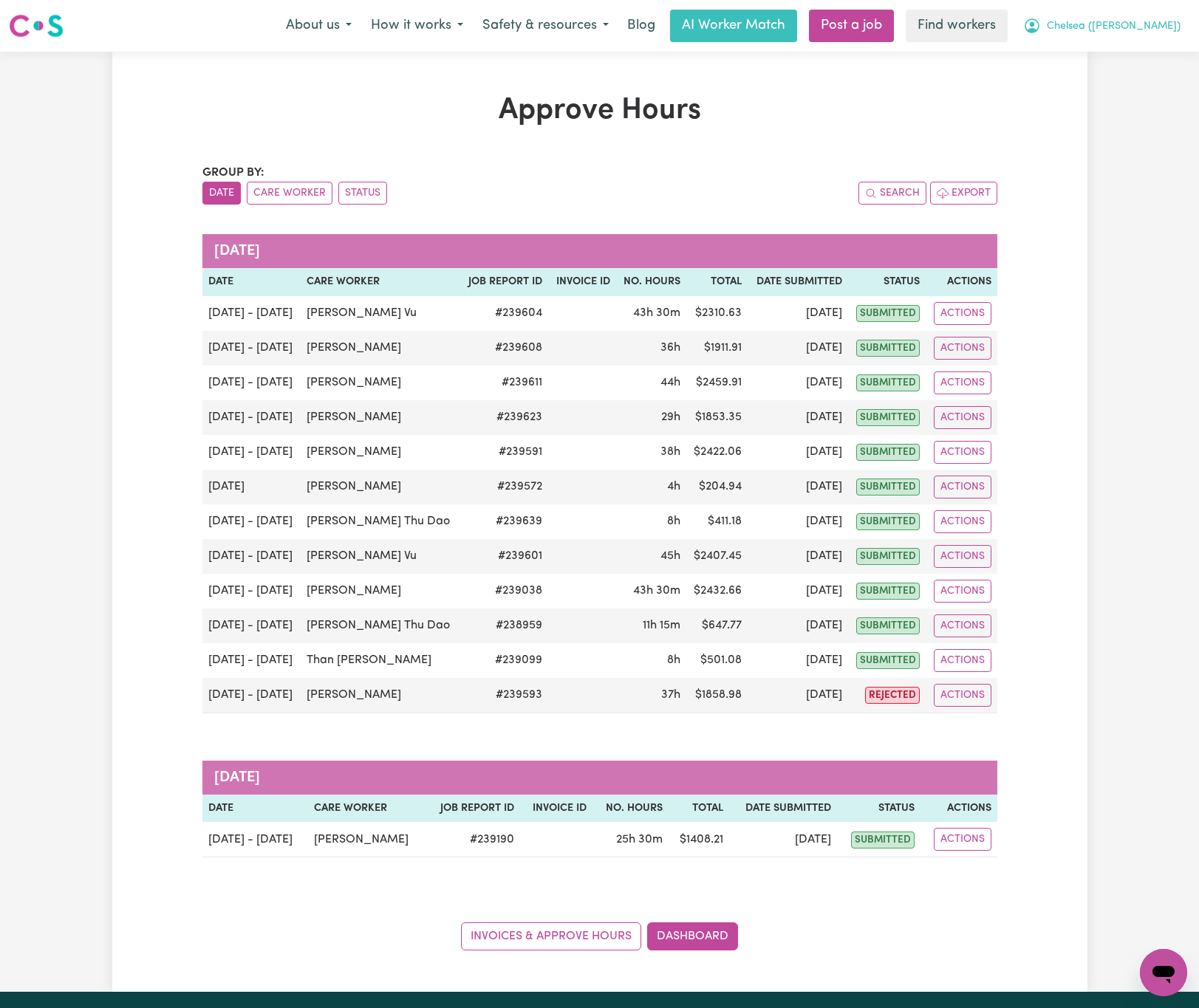
click at [1135, 24] on span "Chelsea ([PERSON_NAME])" at bounding box center [1113, 26] width 133 height 17
click at [1139, 80] on link "Logout" at bounding box center [1131, 85] width 117 height 28
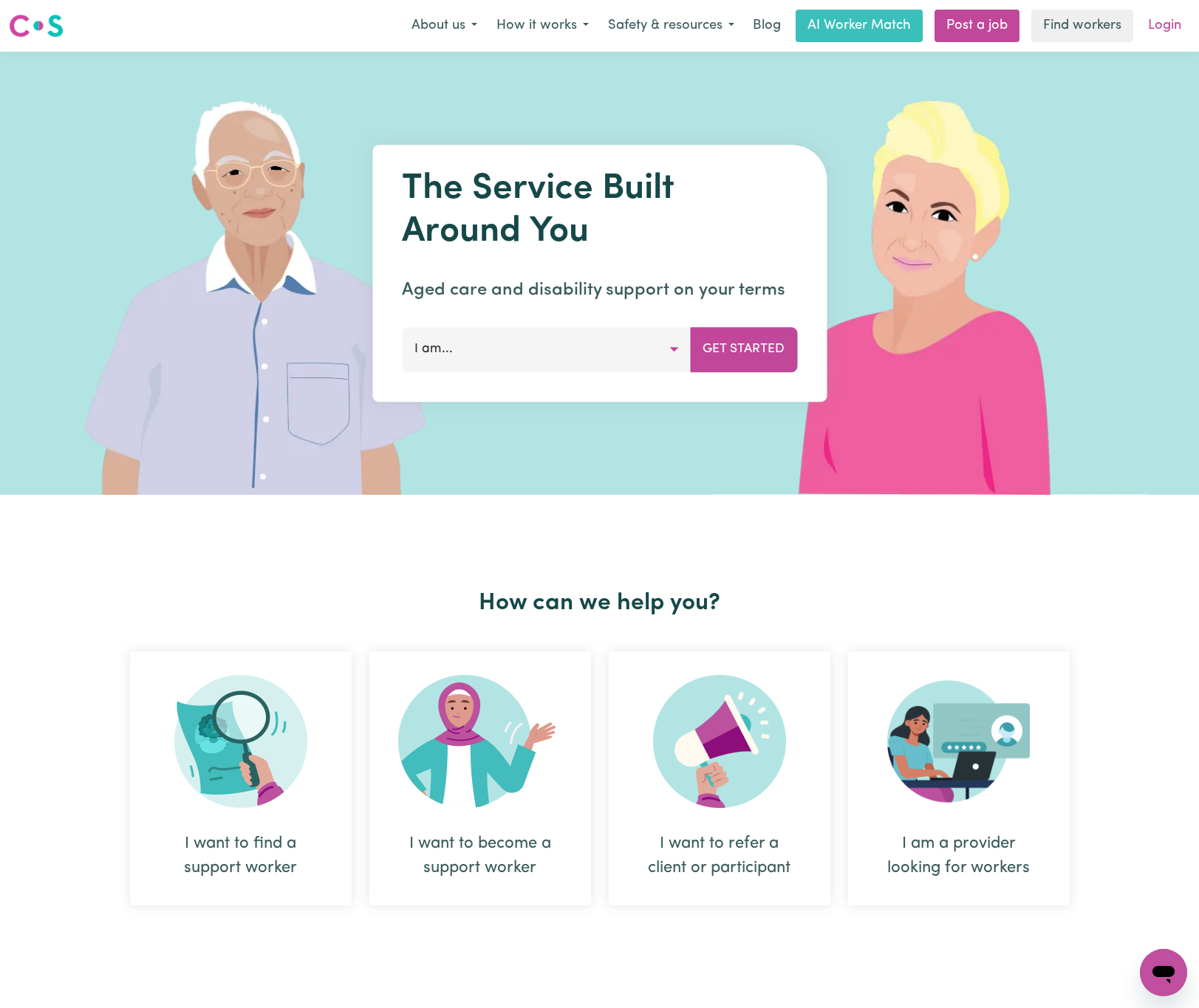
click at [1159, 18] on link "Login" at bounding box center [1164, 25] width 51 height 32
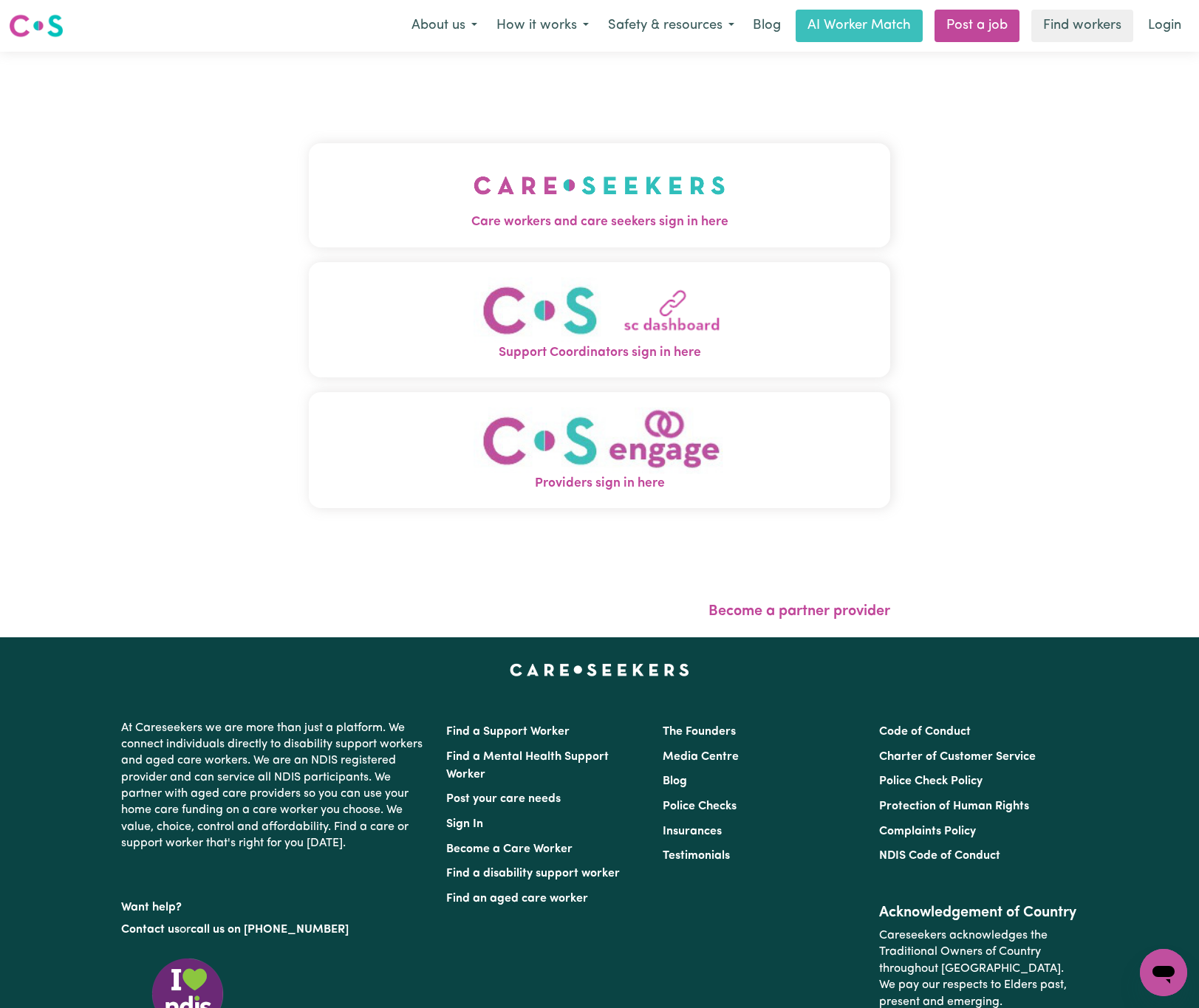
click at [482, 177] on img "Care workers and care seekers sign in here" at bounding box center [599, 185] width 252 height 54
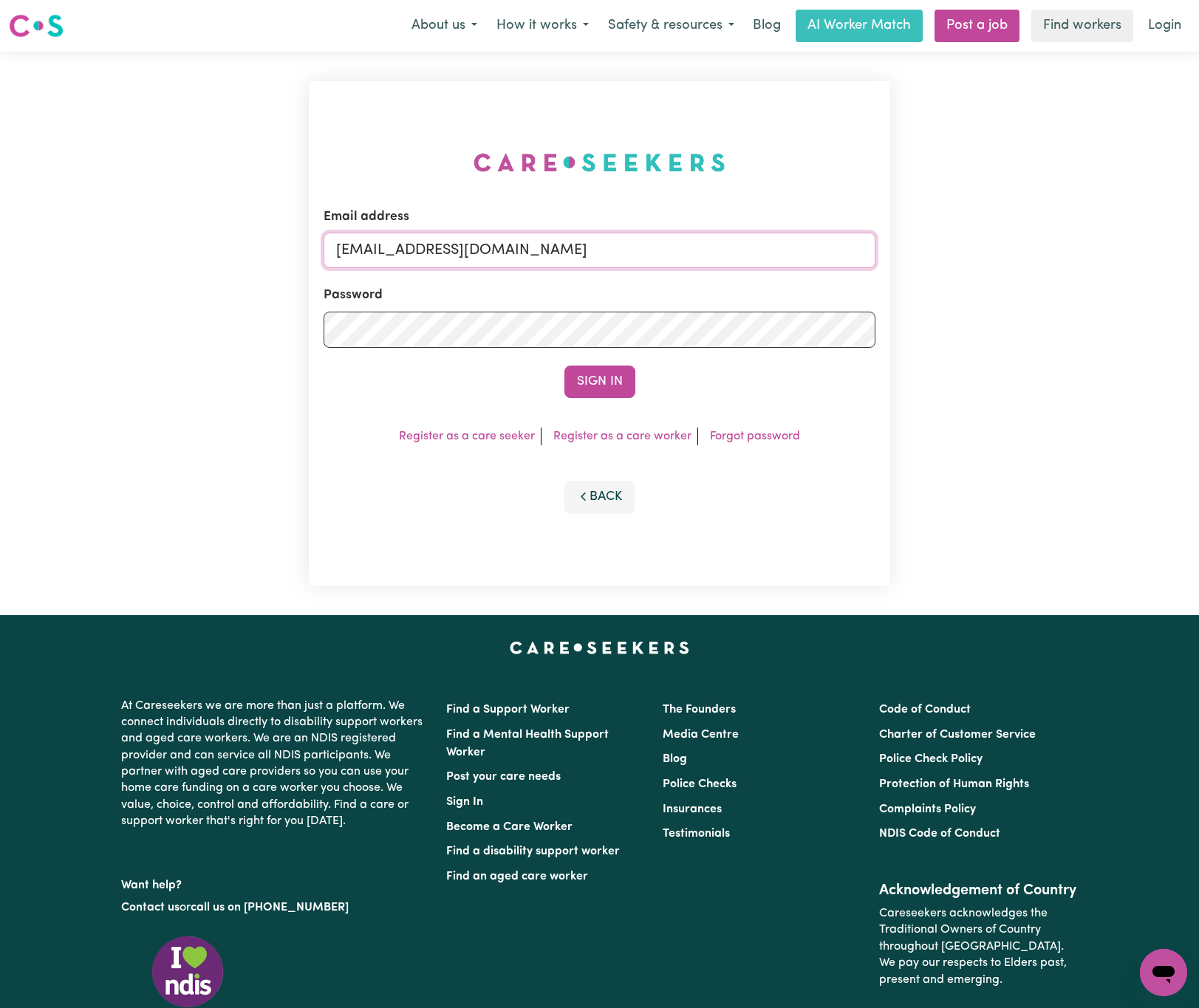
drag, startPoint x: 409, startPoint y: 242, endPoint x: 819, endPoint y: 237, distance: 410.0
click at [816, 237] on input "[EMAIL_ADDRESS][DOMAIN_NAME]" at bounding box center [600, 250] width 552 height 35
paste input "[EMAIL_ADDRESS][DOMAIN_NAME]"
type input "superuser~[EMAIL_ADDRESS][DOMAIN_NAME]"
click at [564, 366] on button "Sign In" at bounding box center [600, 382] width 71 height 32
